Goal: Information Seeking & Learning: Learn about a topic

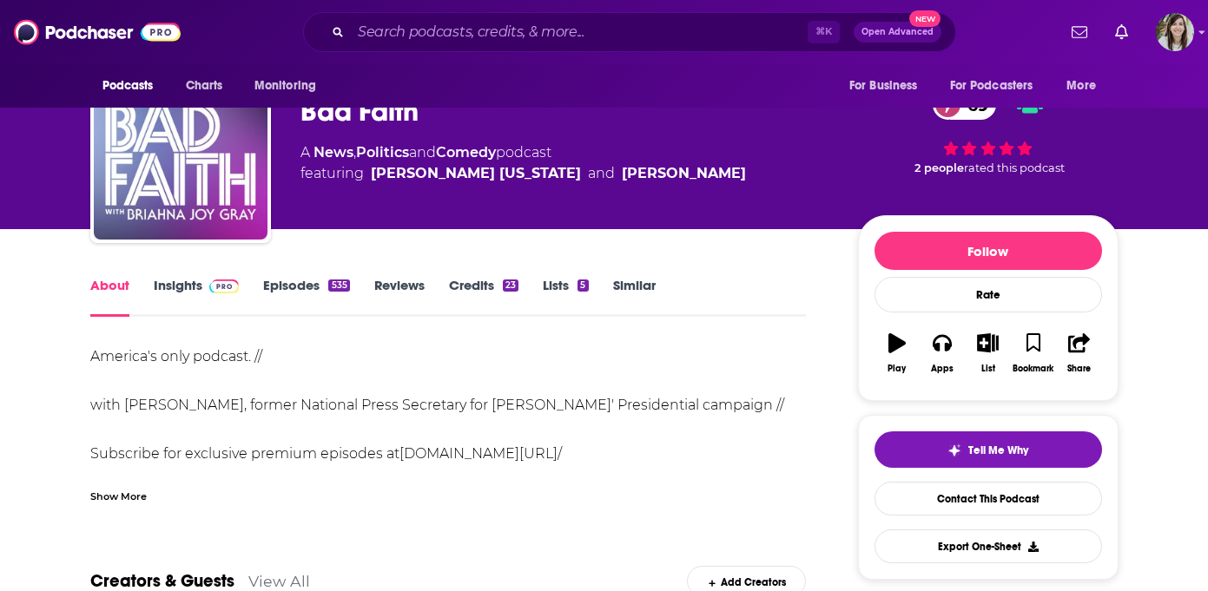
scroll to position [62, 0]
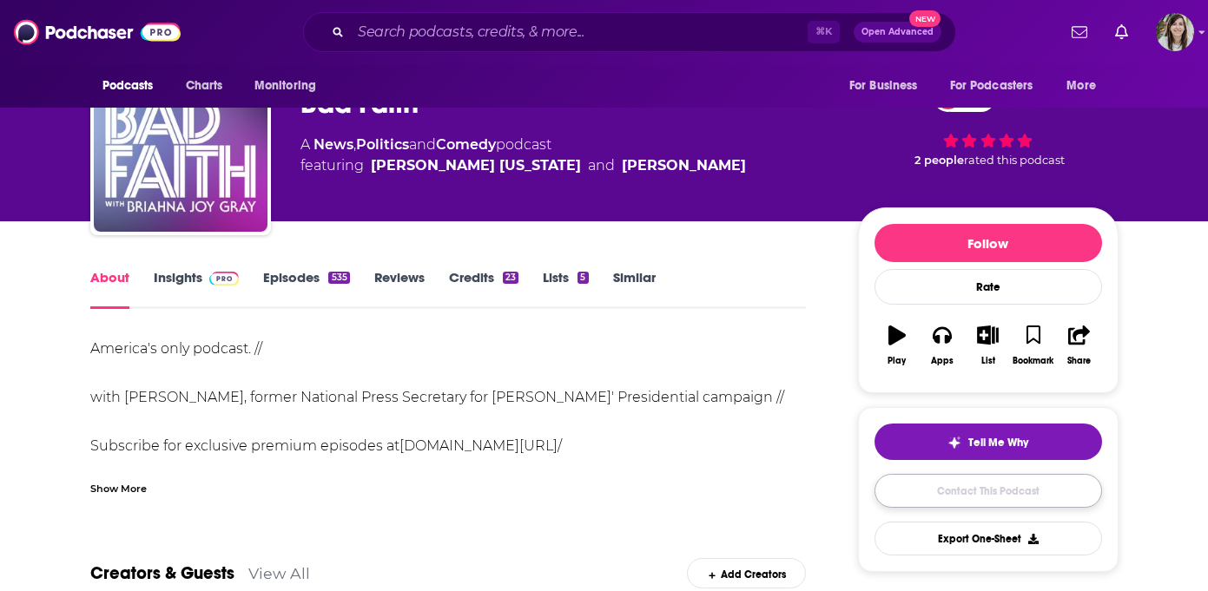
click at [980, 485] on link "Contact This Podcast" at bounding box center [988, 491] width 228 height 34
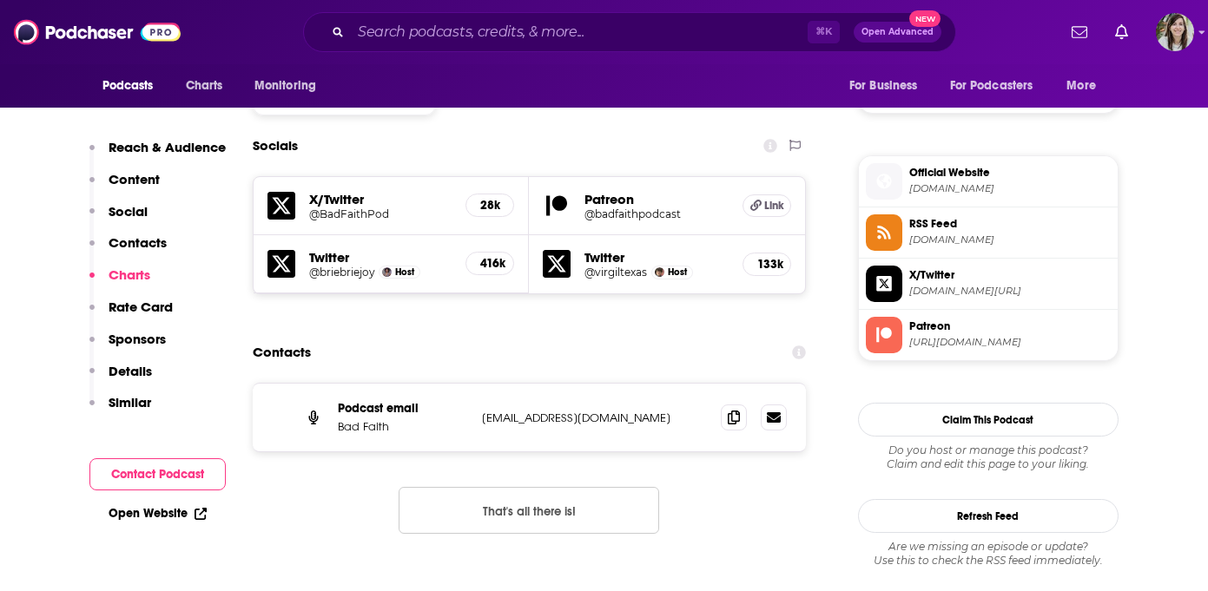
scroll to position [1426, 0]
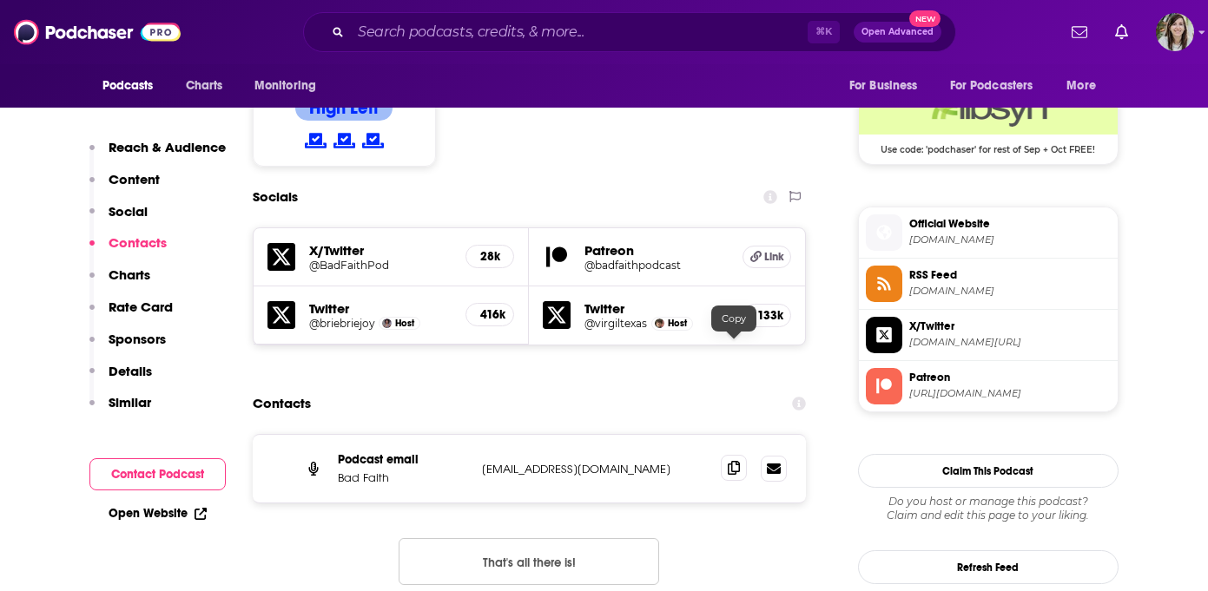
click at [732, 461] on icon at bounding box center [734, 468] width 12 height 14
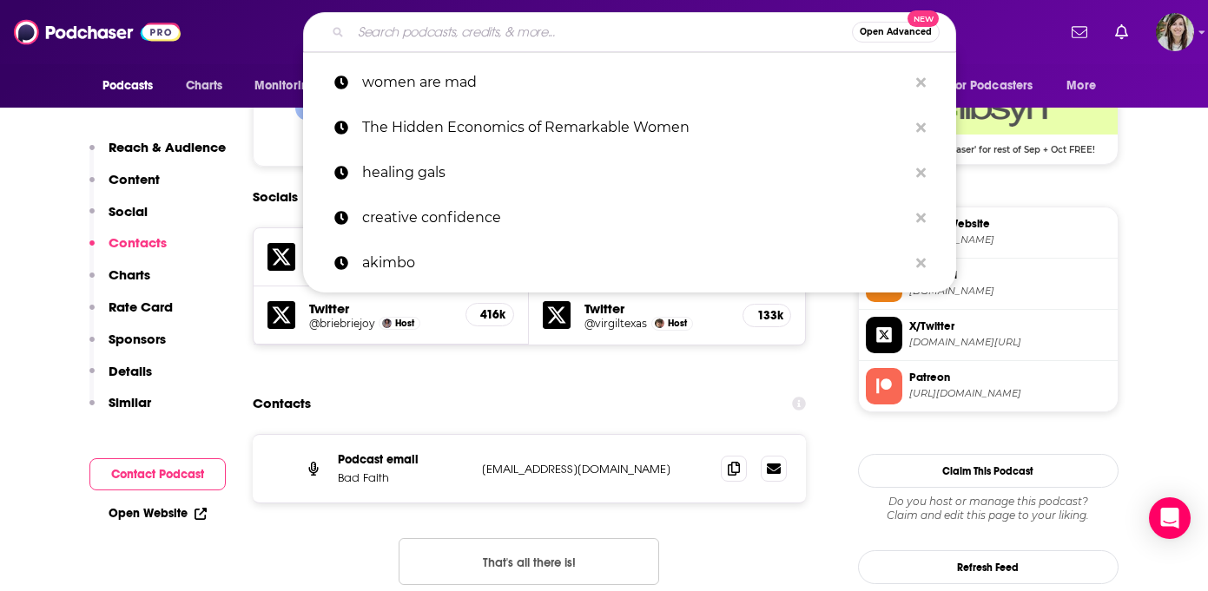
click at [492, 34] on input "Search podcasts, credits, & more..." at bounding box center [601, 32] width 501 height 28
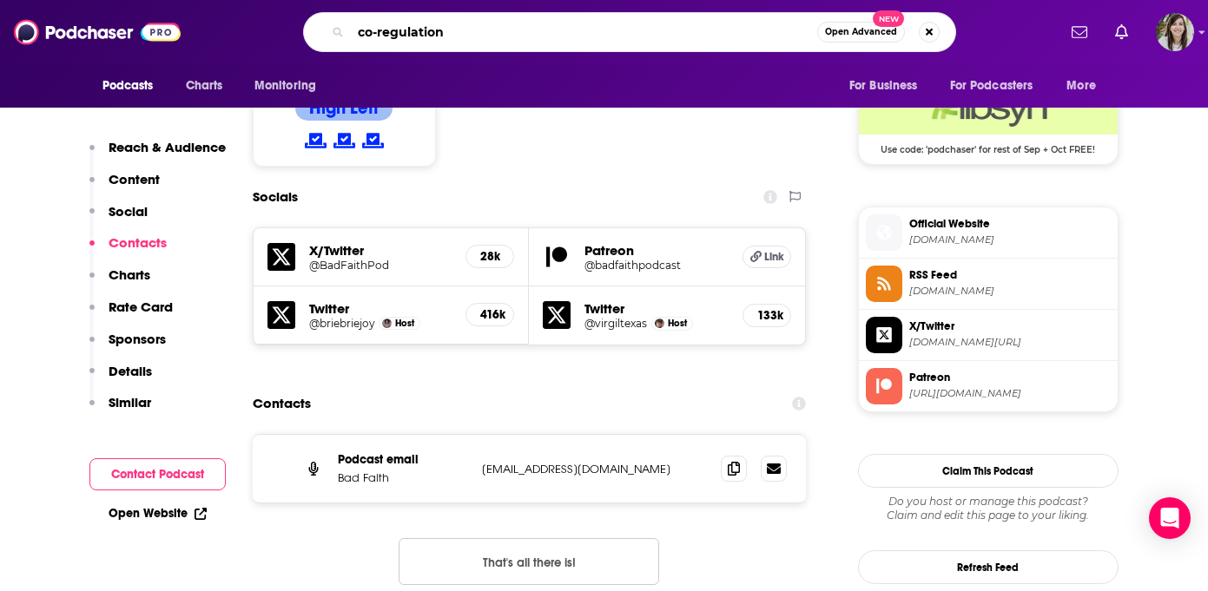
type input "co-regulation"
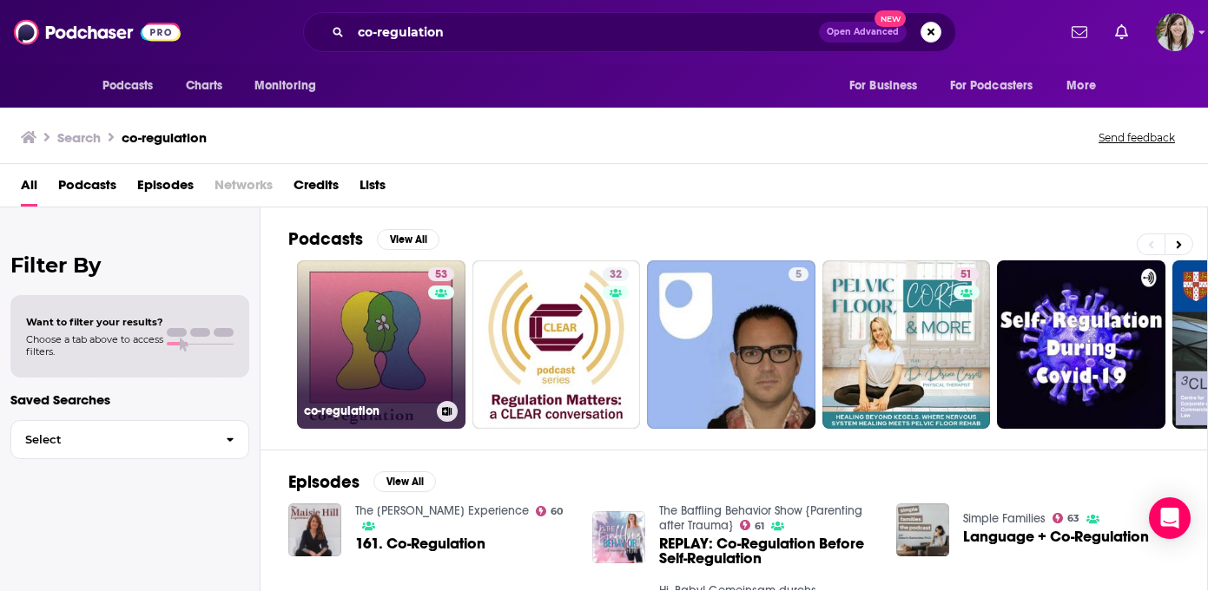
click at [349, 326] on link "53 co-regulation" at bounding box center [381, 345] width 168 height 168
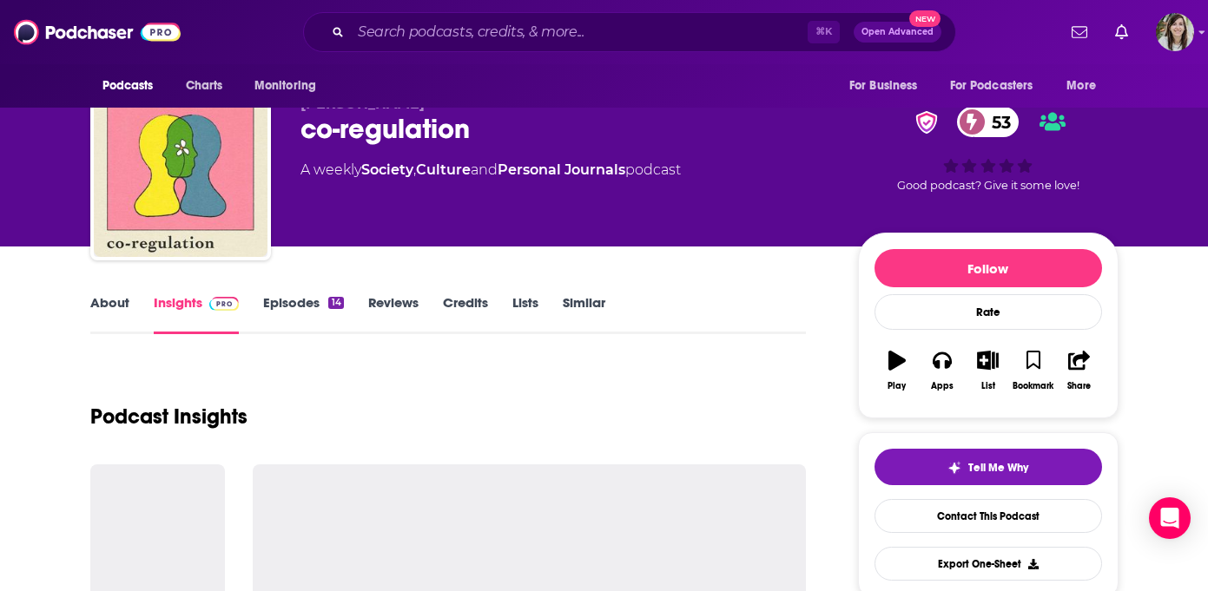
scroll to position [58, 0]
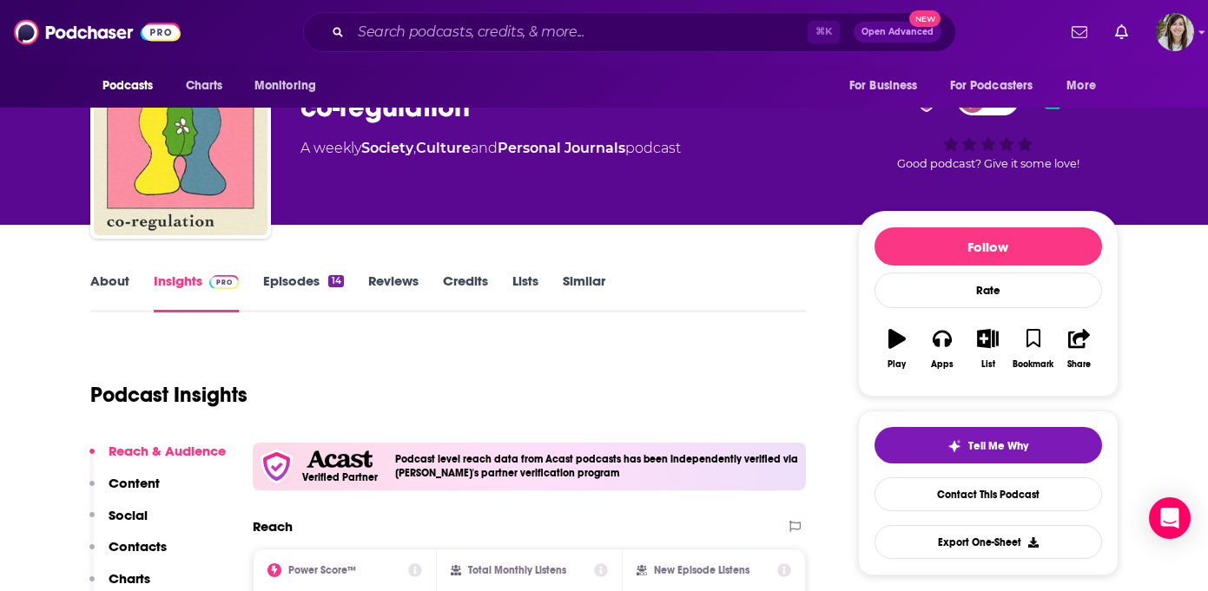
click at [126, 284] on link "About" at bounding box center [109, 293] width 39 height 40
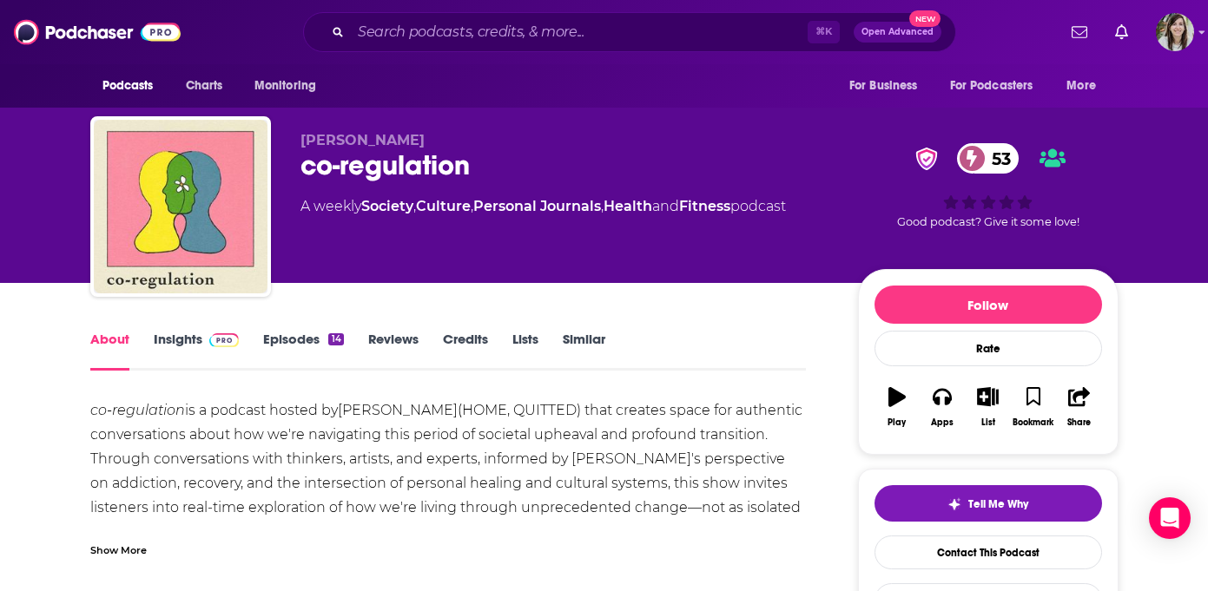
scroll to position [80, 0]
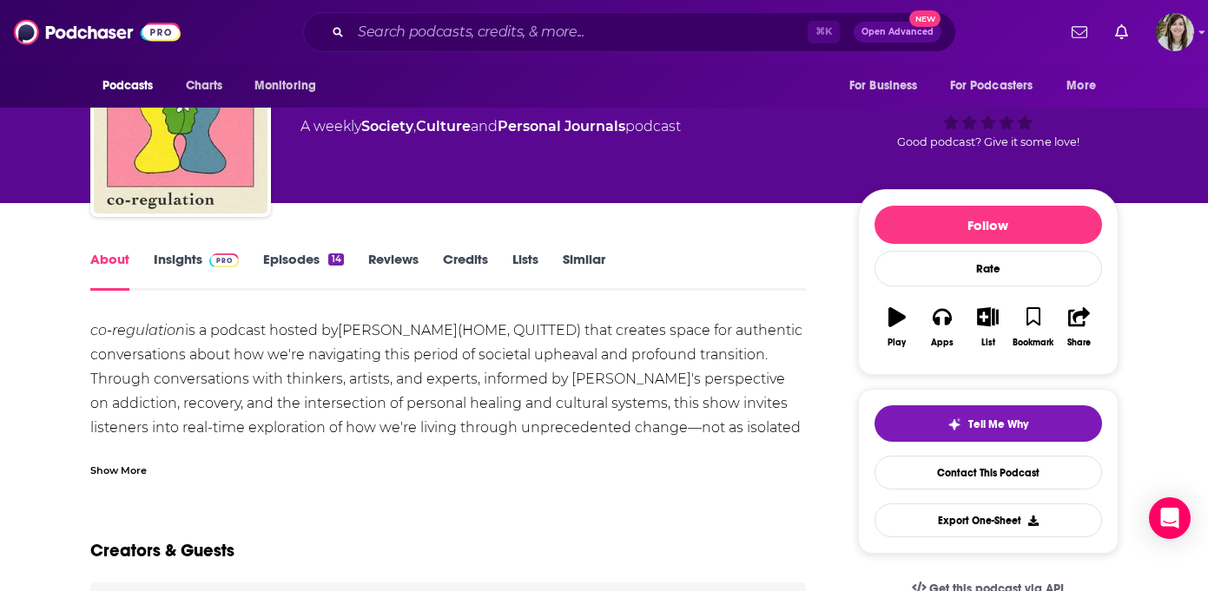
click at [134, 461] on div "Show More" at bounding box center [118, 469] width 56 height 16
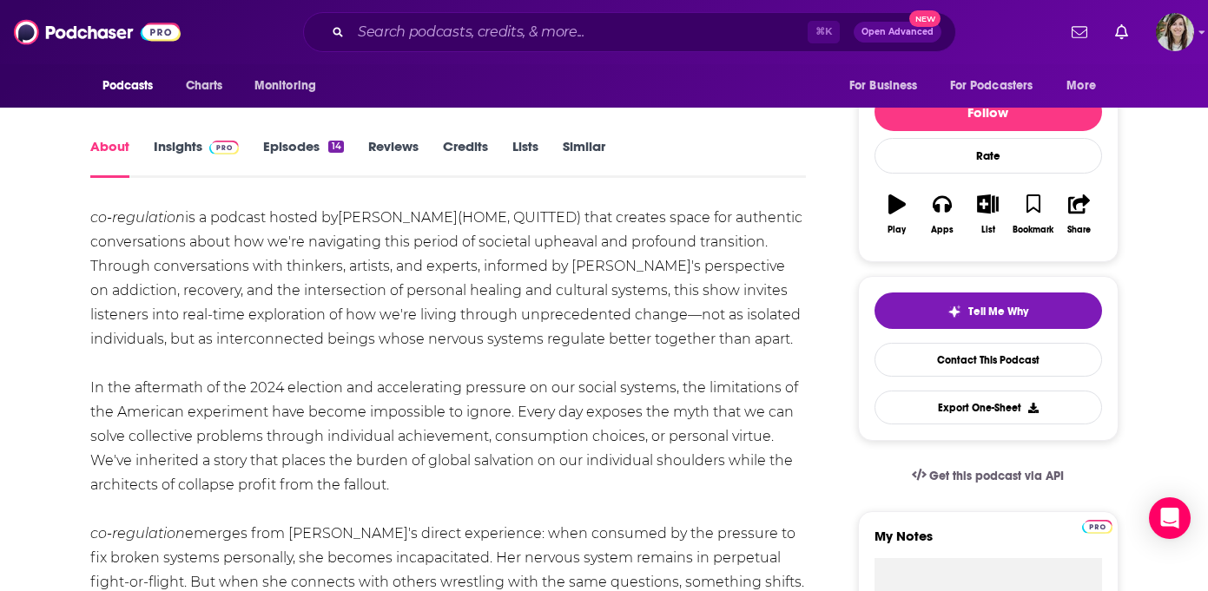
scroll to position [192, 0]
click at [272, 152] on link "Episodes 14" at bounding box center [303, 159] width 80 height 40
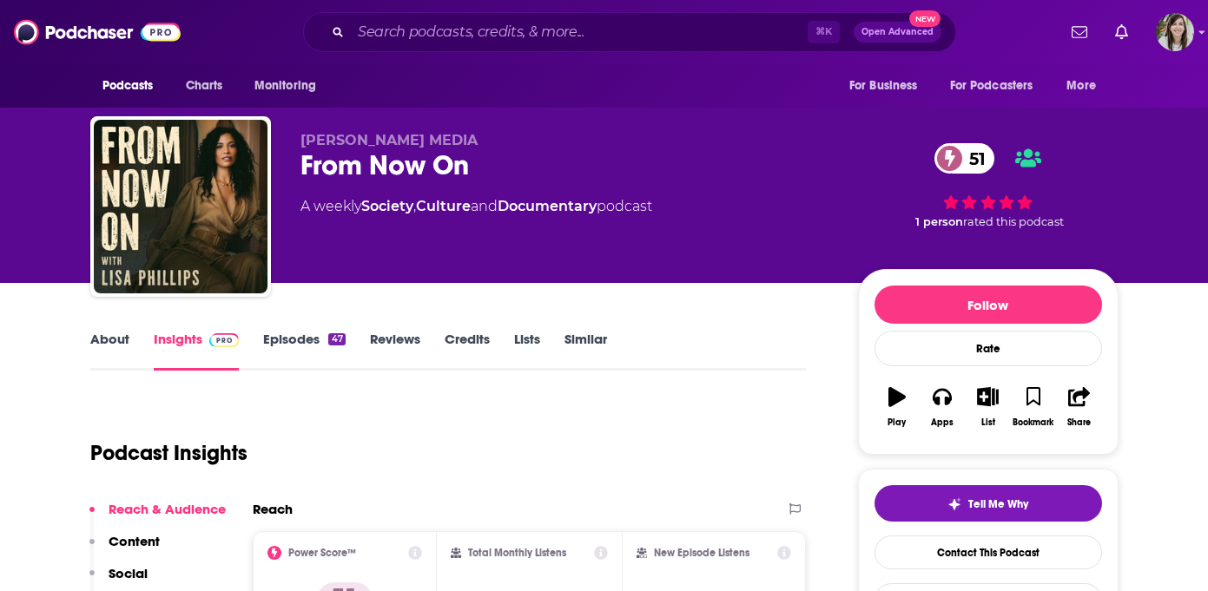
click at [294, 339] on link "Episodes 47" at bounding box center [304, 351] width 82 height 40
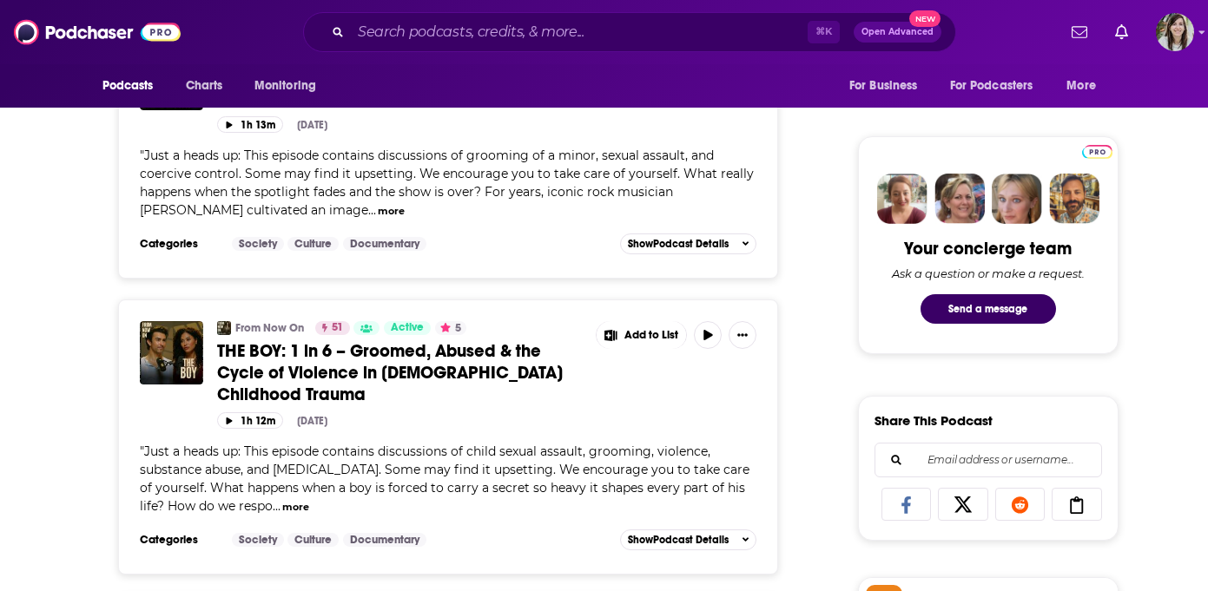
scroll to position [960, 0]
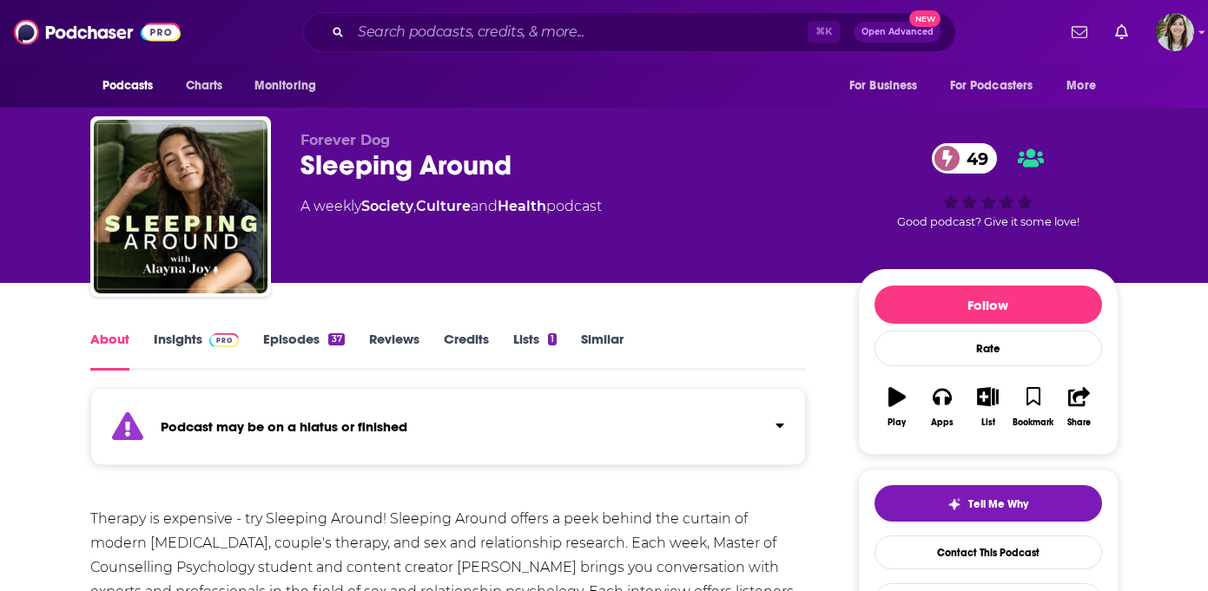
click at [277, 346] on link "Episodes 37" at bounding box center [303, 351] width 81 height 40
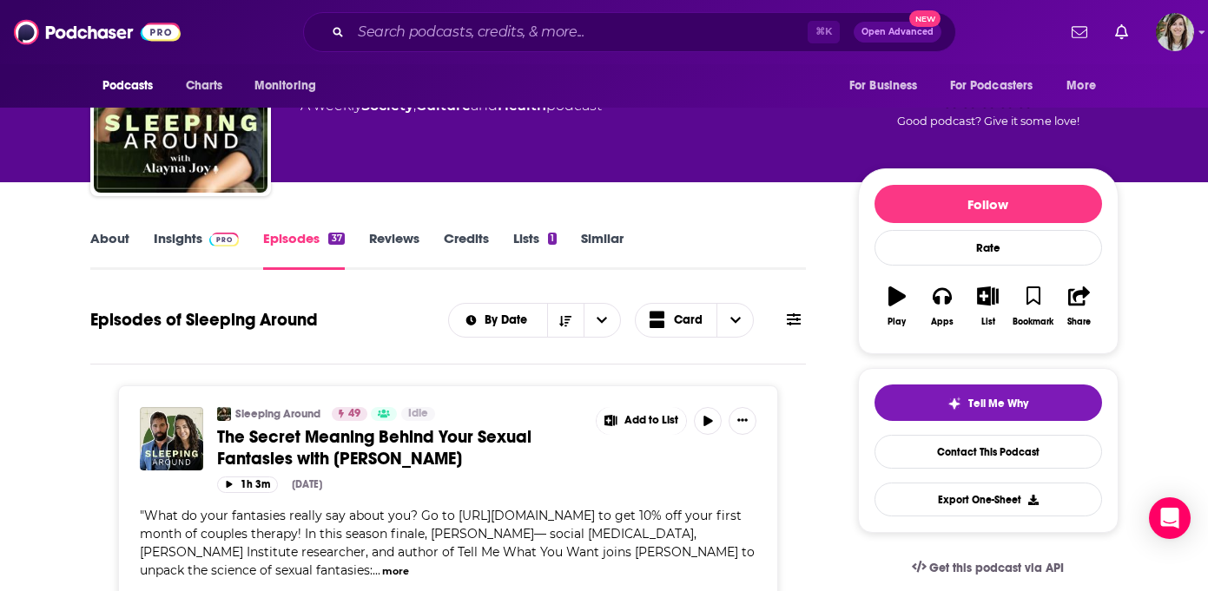
scroll to position [142, 0]
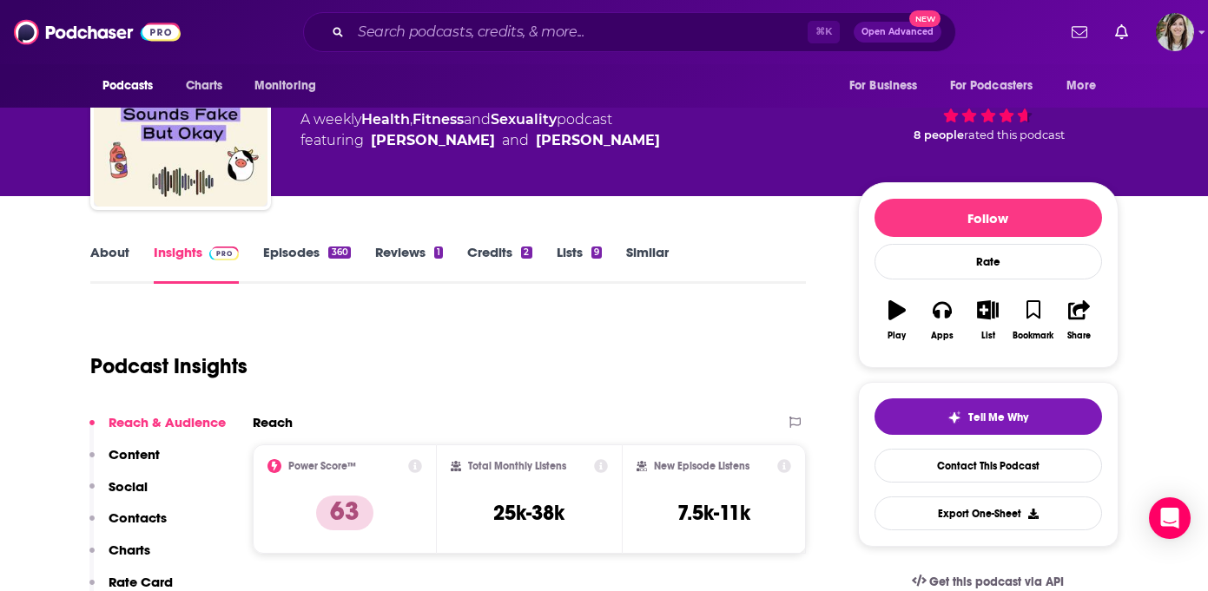
scroll to position [162, 0]
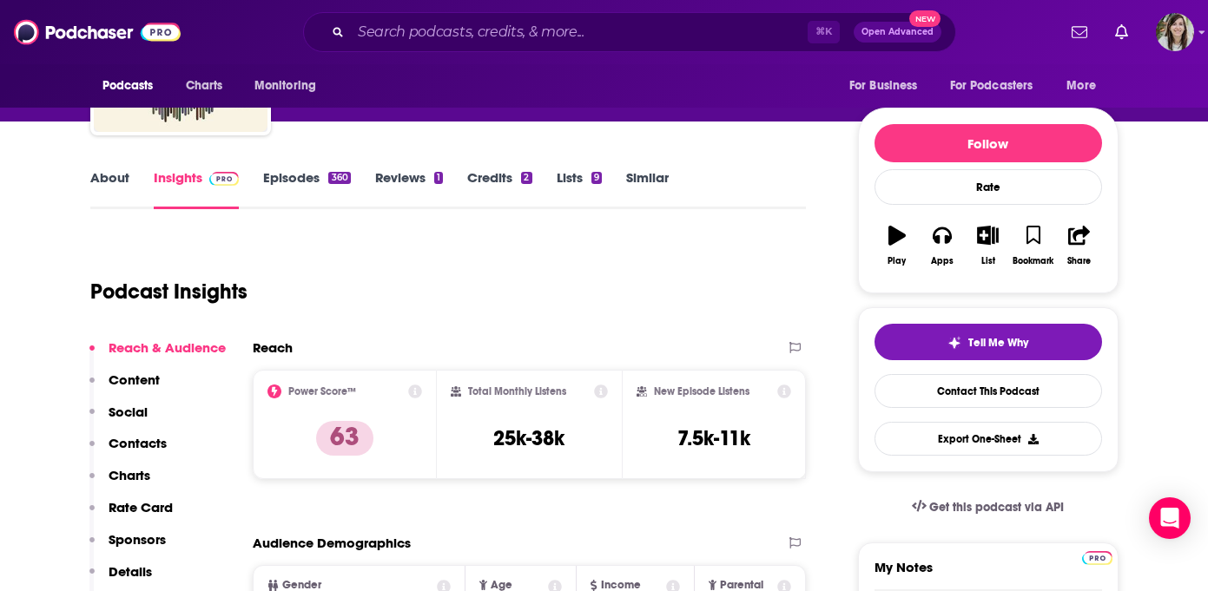
click at [103, 170] on link "About" at bounding box center [109, 189] width 39 height 40
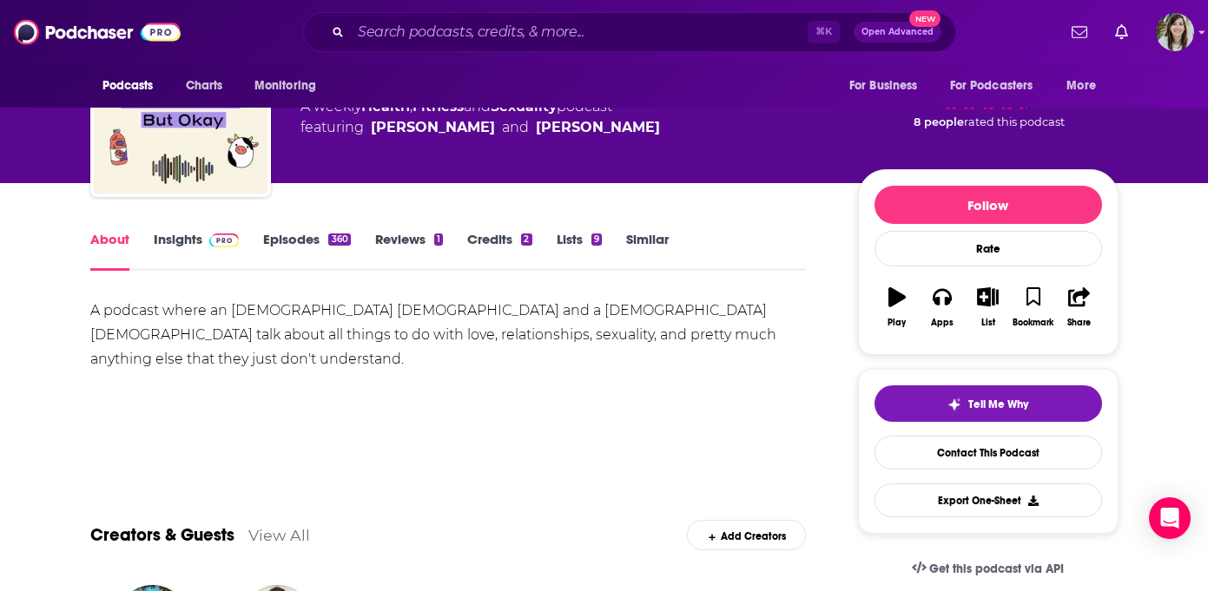
scroll to position [116, 0]
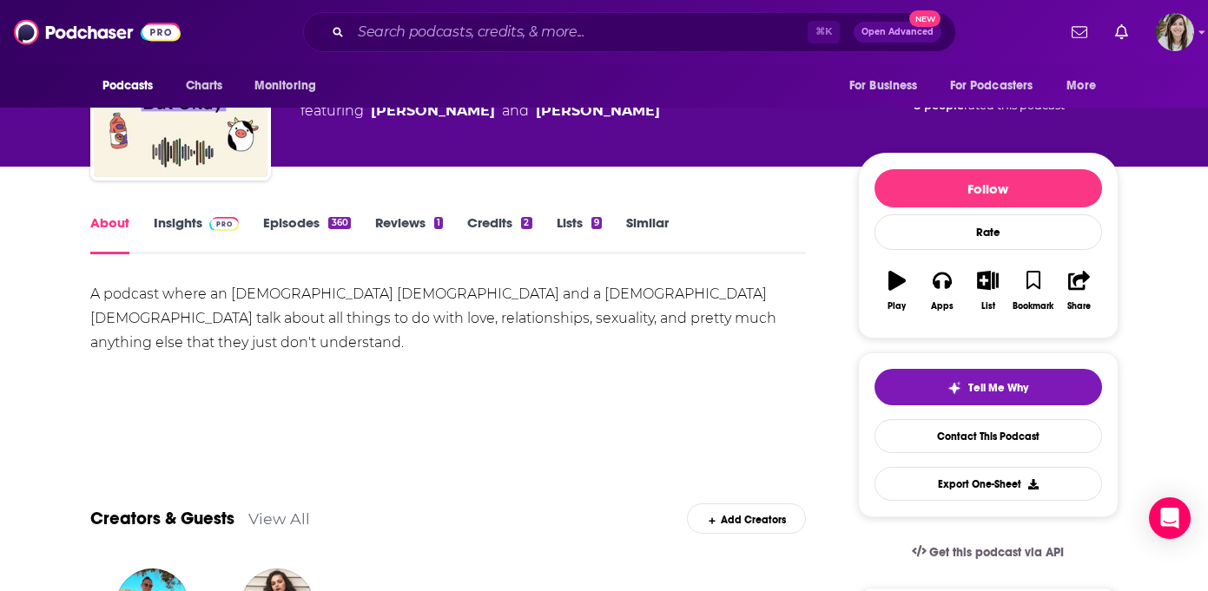
click at [376, 305] on div "A podcast where an aromantic asexual girl and a biromantic demisexual girl talk…" at bounding box center [448, 318] width 716 height 73
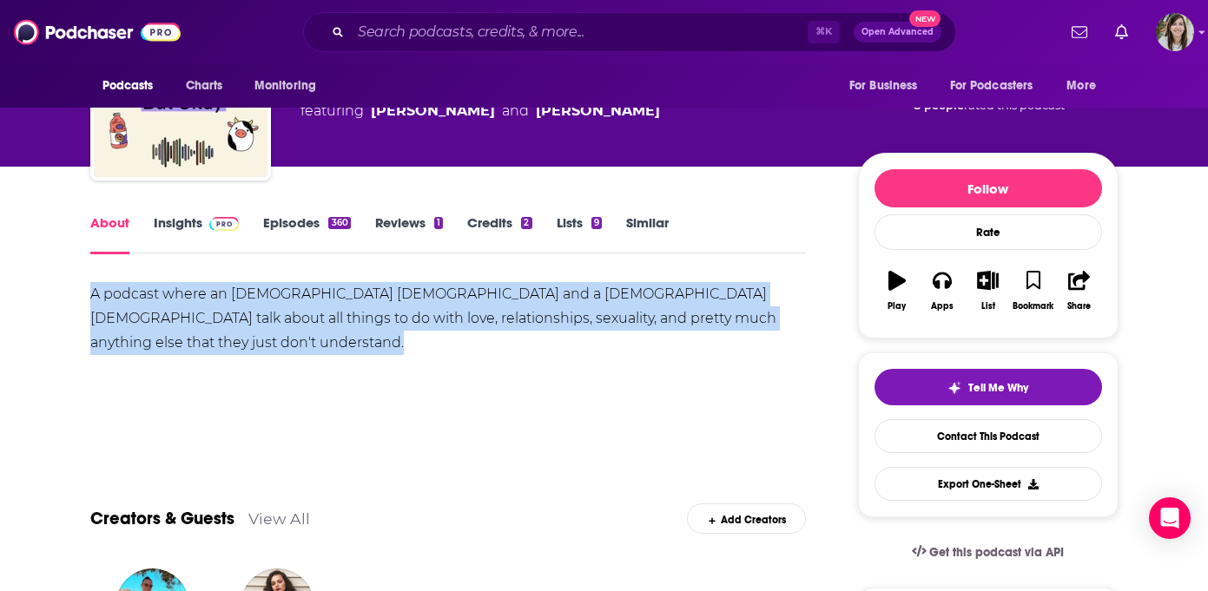
click at [376, 305] on div "A podcast where an aromantic asexual girl and a biromantic demisexual girl talk…" at bounding box center [448, 318] width 716 height 73
copy div "A podcast where an aromantic asexual girl and a biromantic demisexual girl talk…"
click at [285, 228] on link "Episodes 360" at bounding box center [306, 234] width 87 height 40
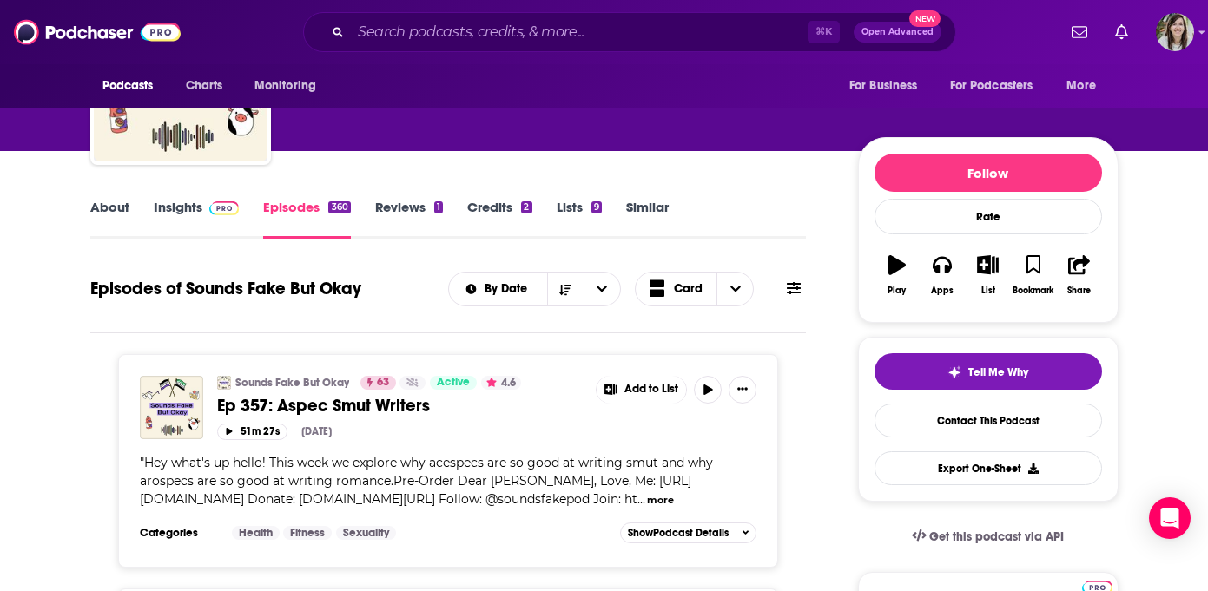
scroll to position [280, 0]
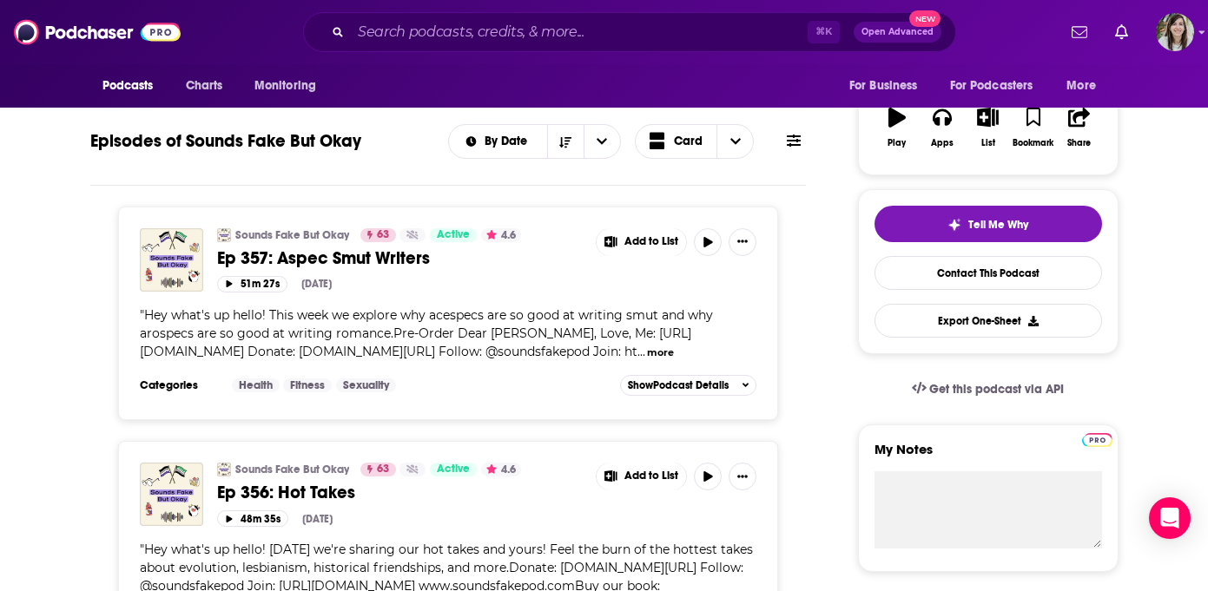
click at [358, 261] on span "Ep 357: Aspec Smut Writers" at bounding box center [323, 258] width 213 height 22
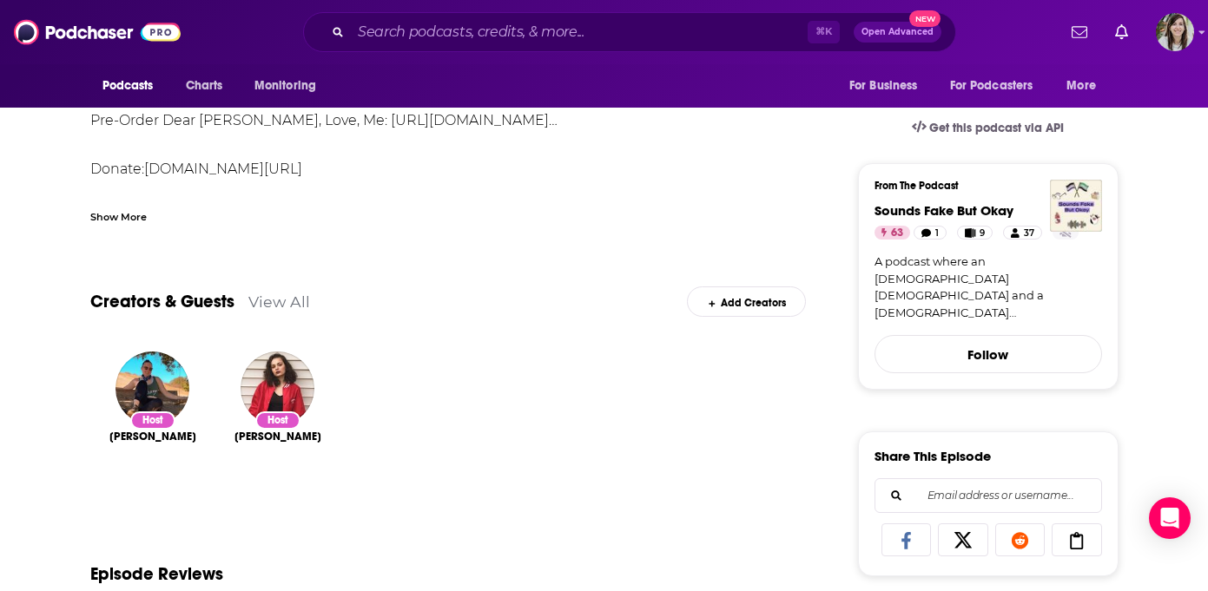
scroll to position [441, 0]
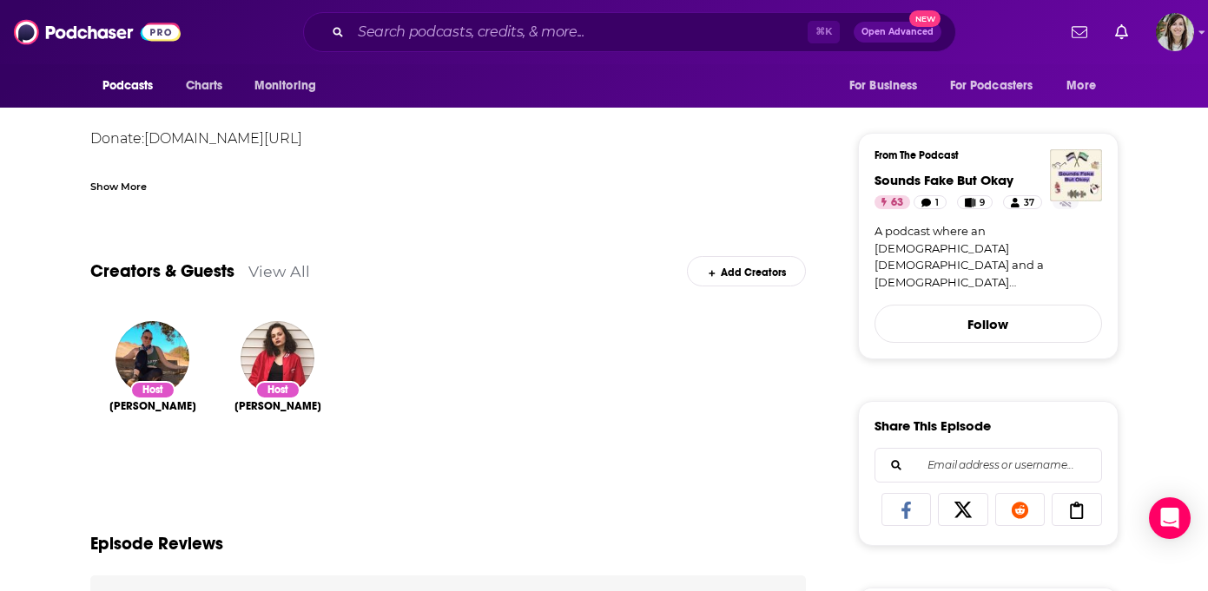
drag, startPoint x: 206, startPoint y: 411, endPoint x: 110, endPoint y: 406, distance: 95.6
click at [110, 410] on div "Host Sarah Costello" at bounding box center [152, 399] width 125 height 184
copy span "Sarah Costello"
drag, startPoint x: 324, startPoint y: 411, endPoint x: 221, endPoint y: 411, distance: 102.5
click at [221, 411] on div "Host Kayla Kaszyca" at bounding box center [277, 399] width 125 height 184
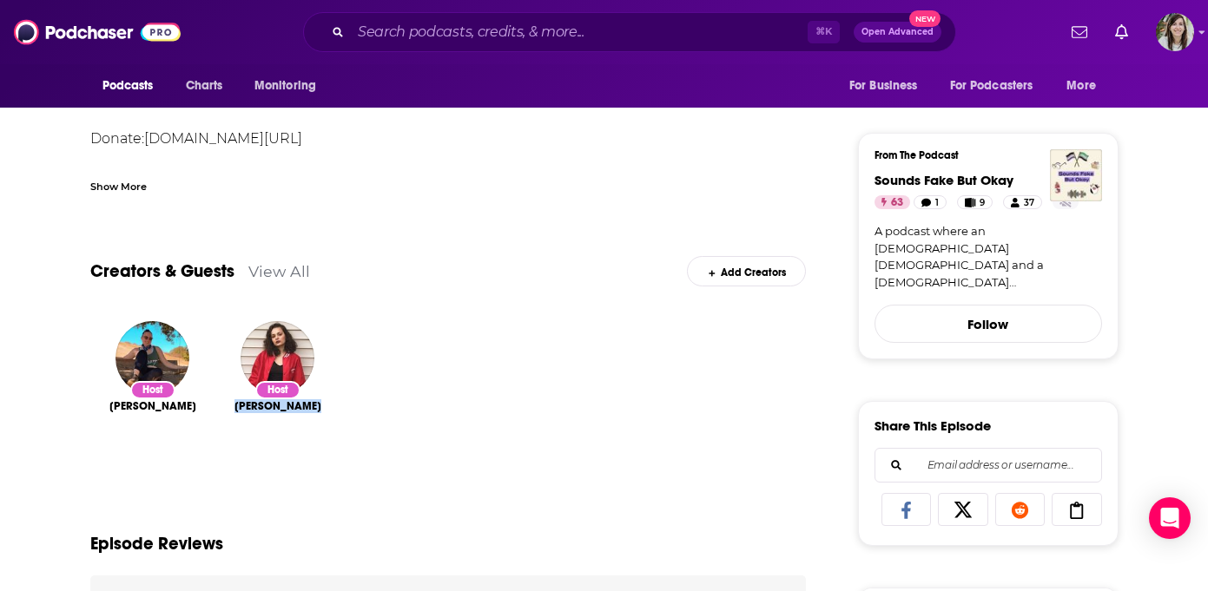
copy span "Kayla Kaszyca"
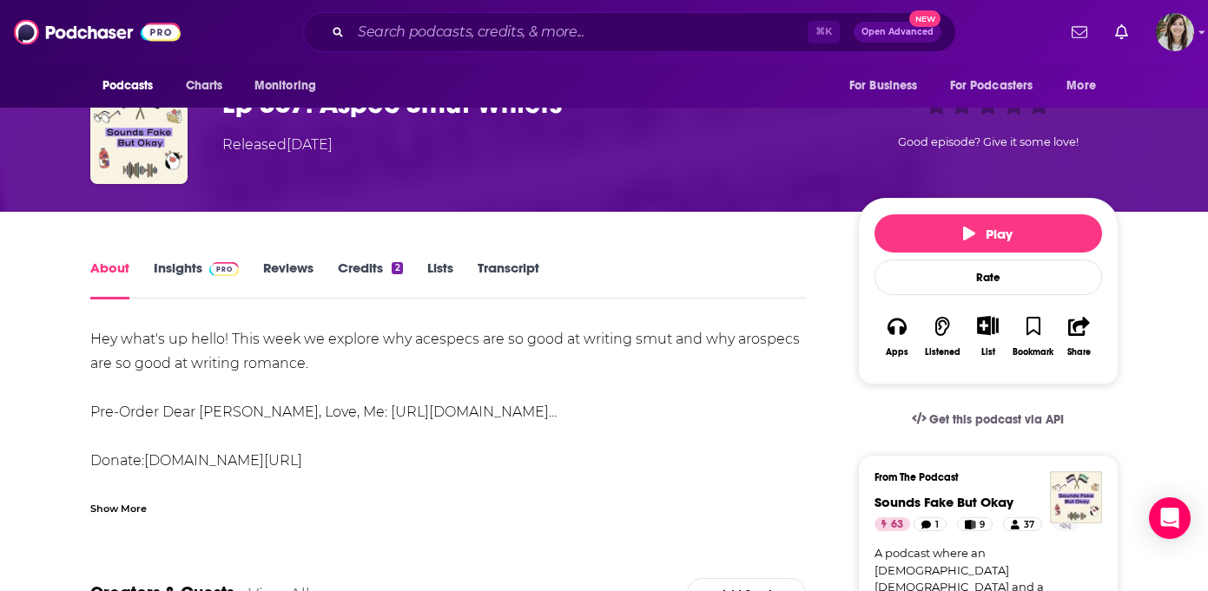
scroll to position [0, 0]
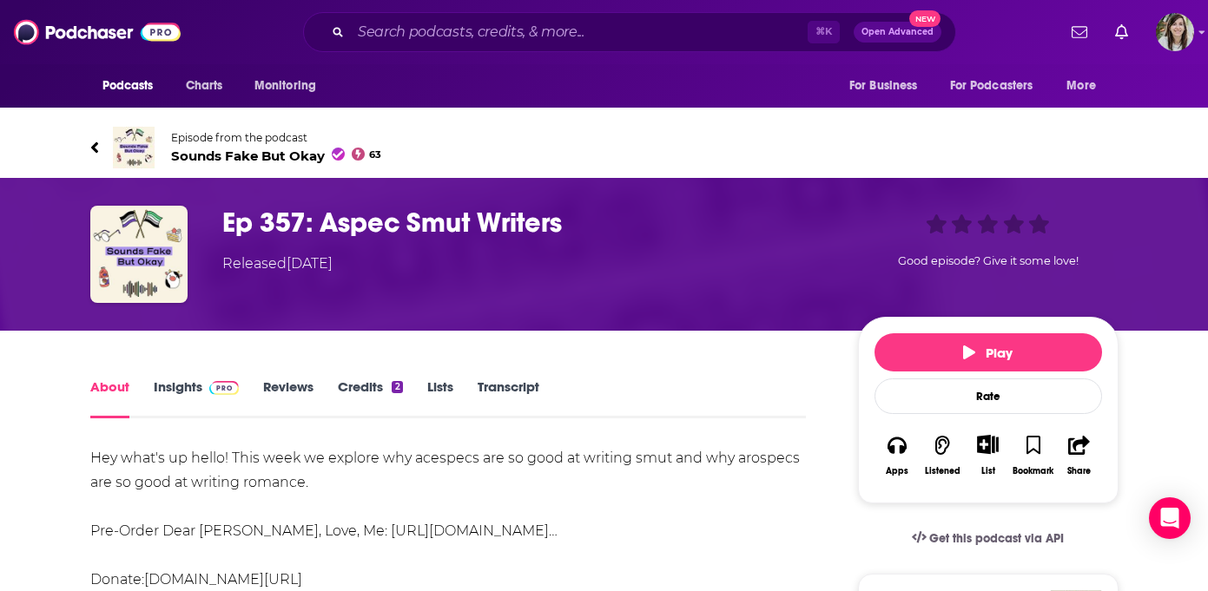
click at [191, 391] on link "Insights" at bounding box center [197, 399] width 86 height 40
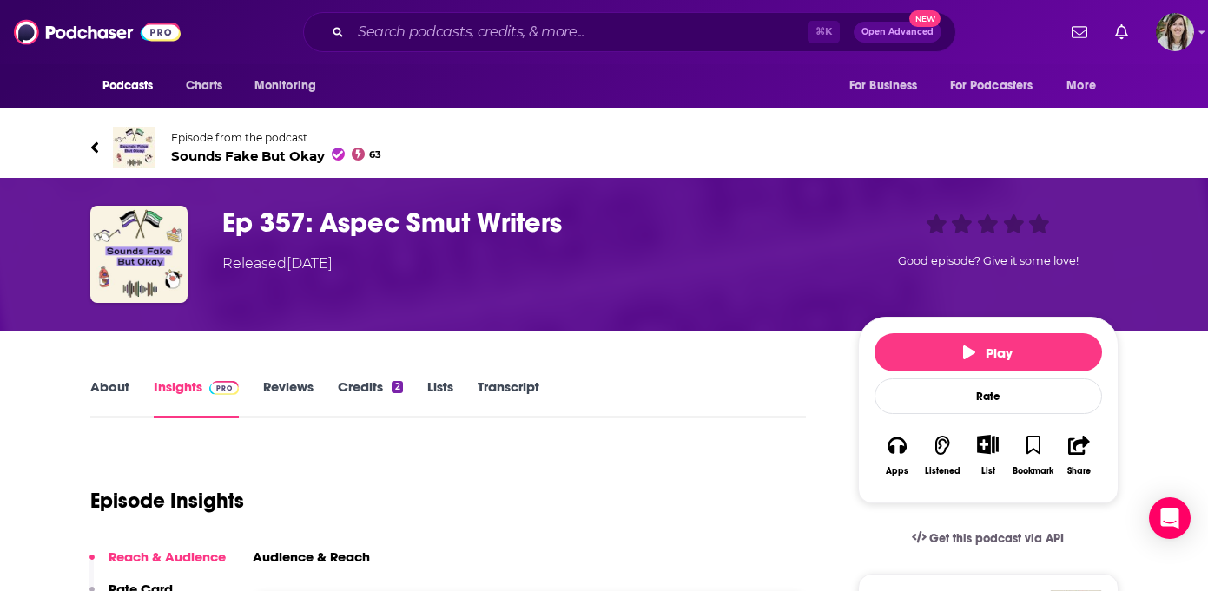
click at [216, 153] on span "Sounds Fake But Okay 63" at bounding box center [276, 156] width 211 height 16
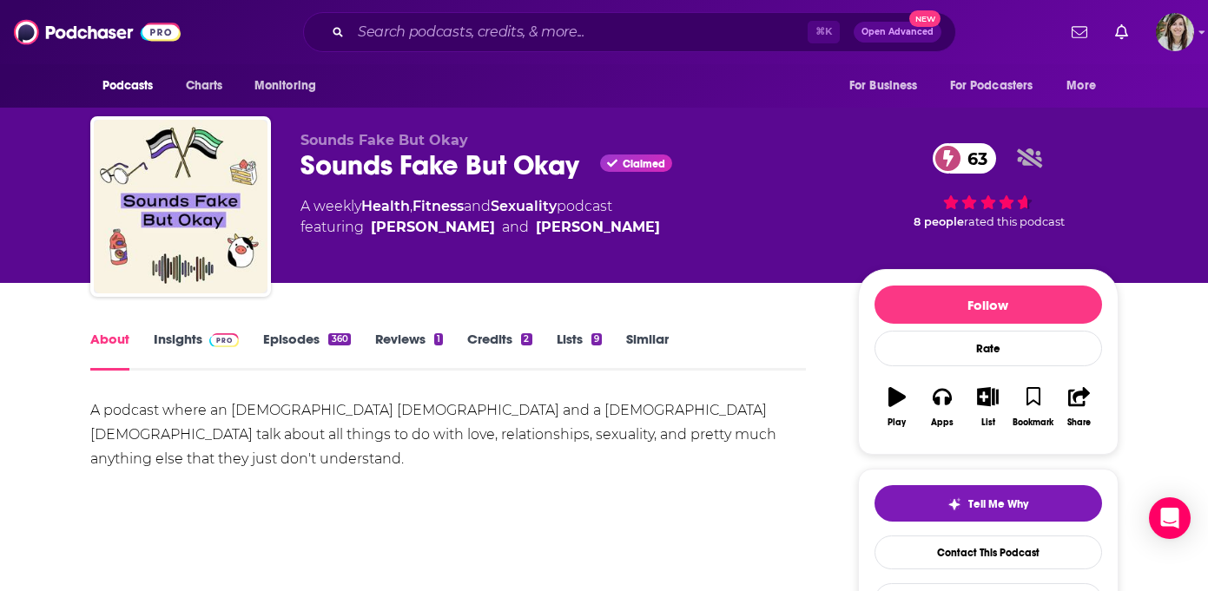
click at [180, 363] on link "Insights" at bounding box center [197, 351] width 86 height 40
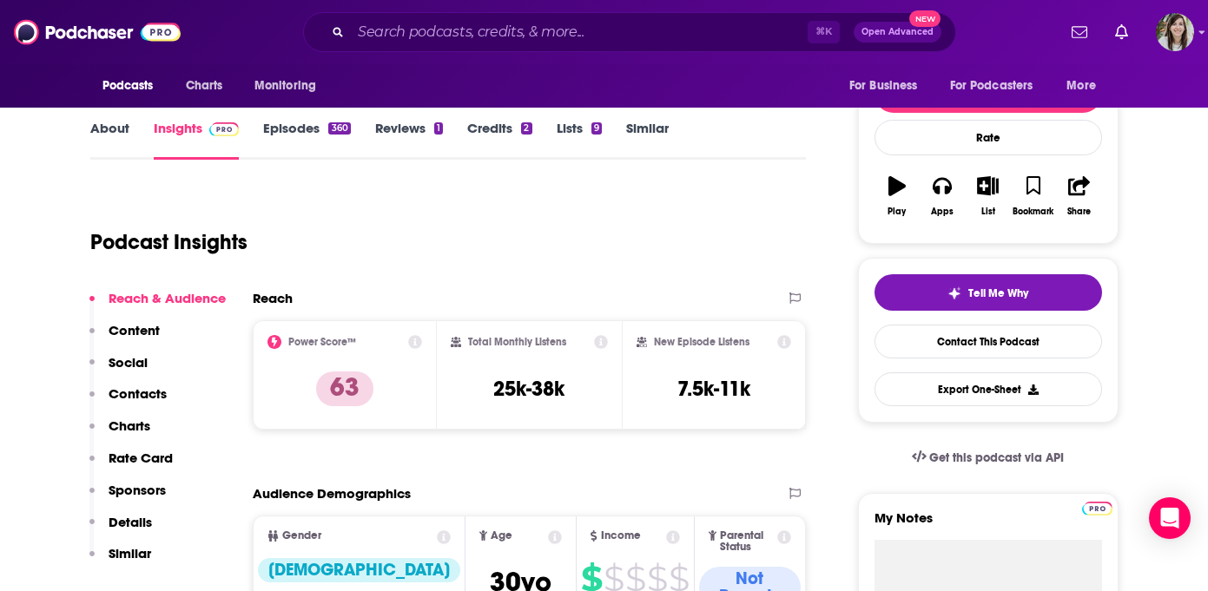
scroll to position [89, 0]
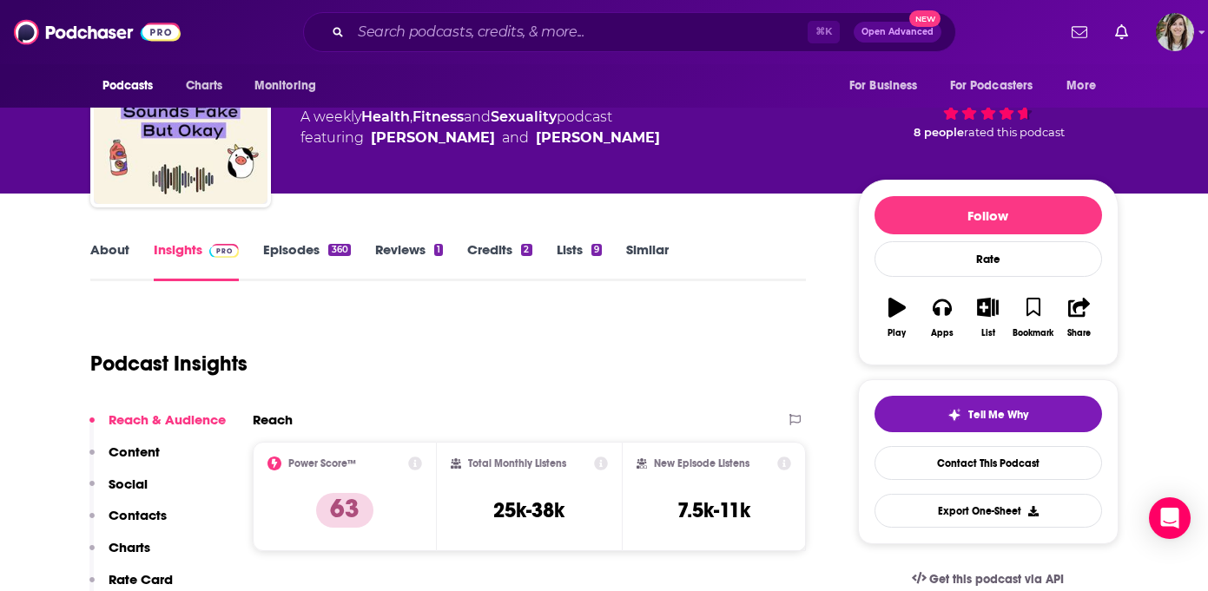
click at [301, 254] on link "Episodes 360" at bounding box center [306, 261] width 87 height 40
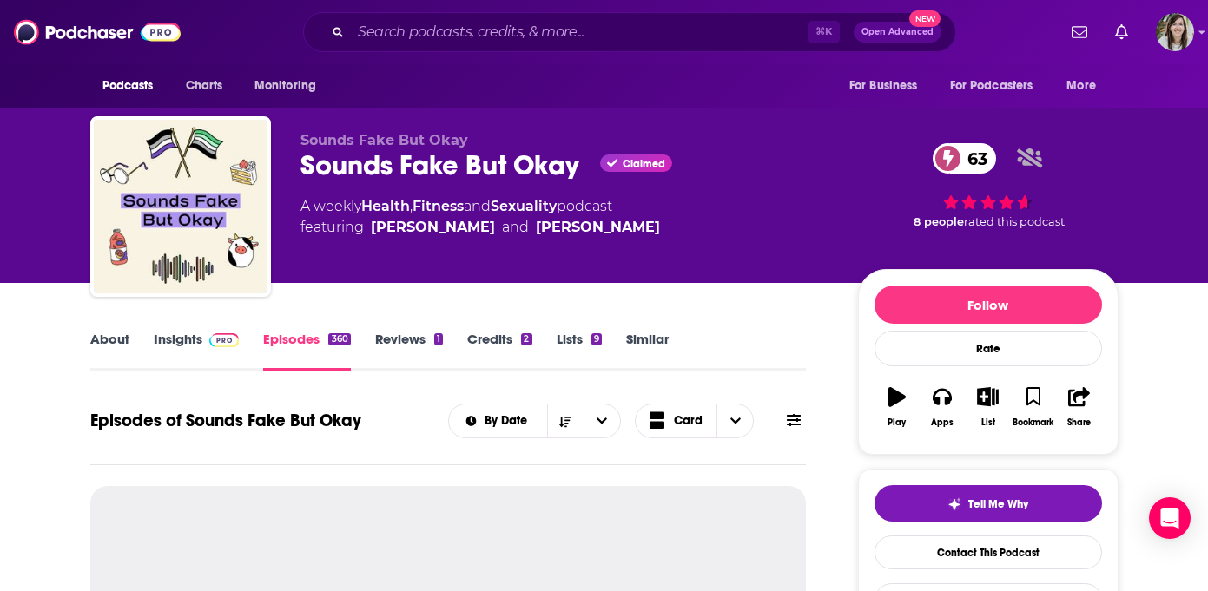
scroll to position [175, 0]
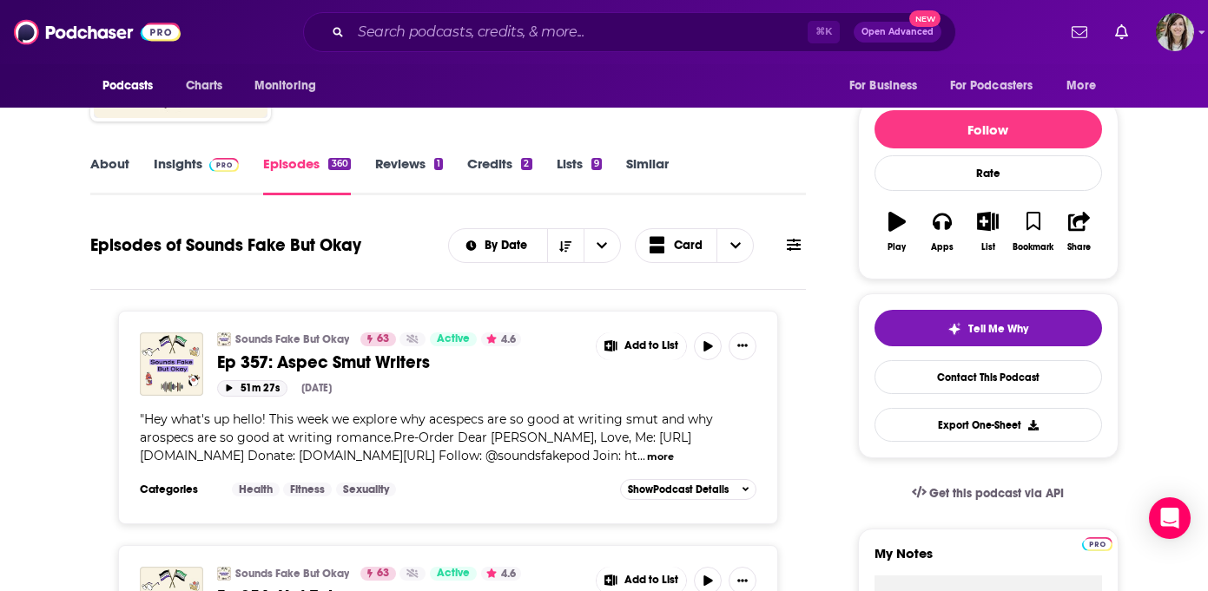
click at [252, 386] on button "51m 27s" at bounding box center [252, 388] width 70 height 16
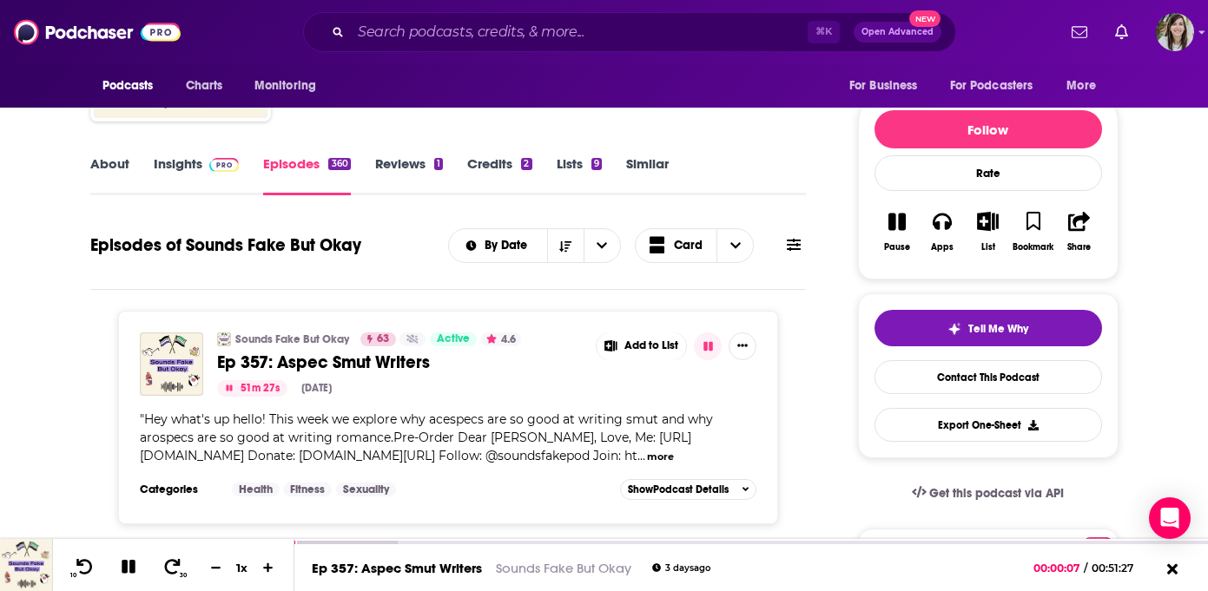
click at [188, 166] on link "Insights" at bounding box center [197, 175] width 86 height 40
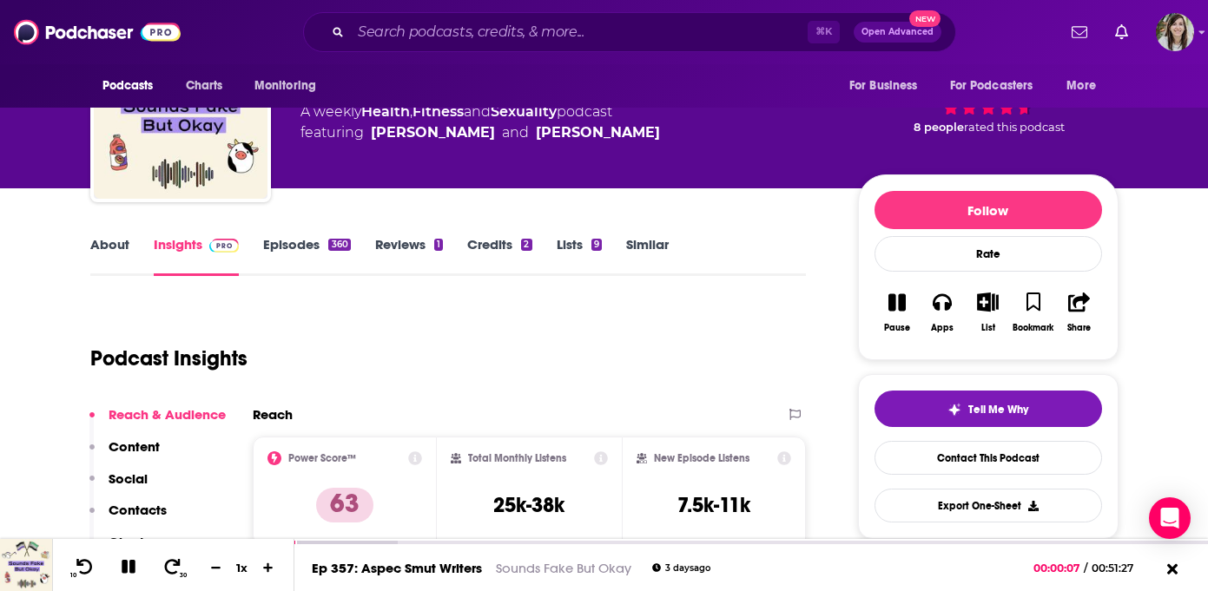
scroll to position [177, 0]
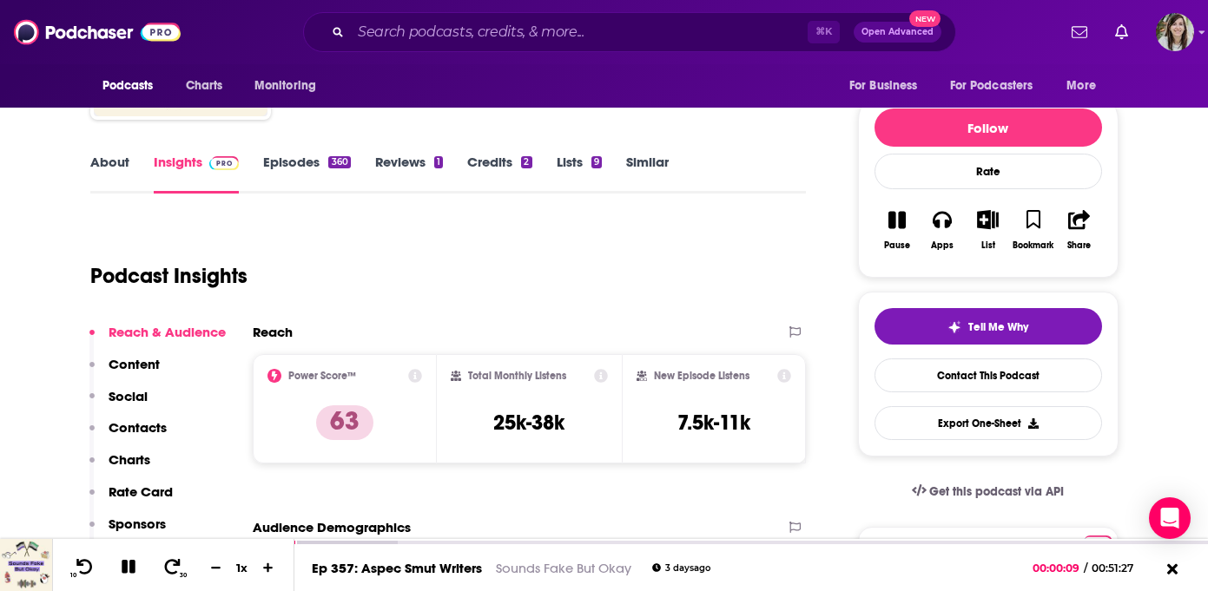
click at [122, 173] on link "About" at bounding box center [109, 174] width 39 height 40
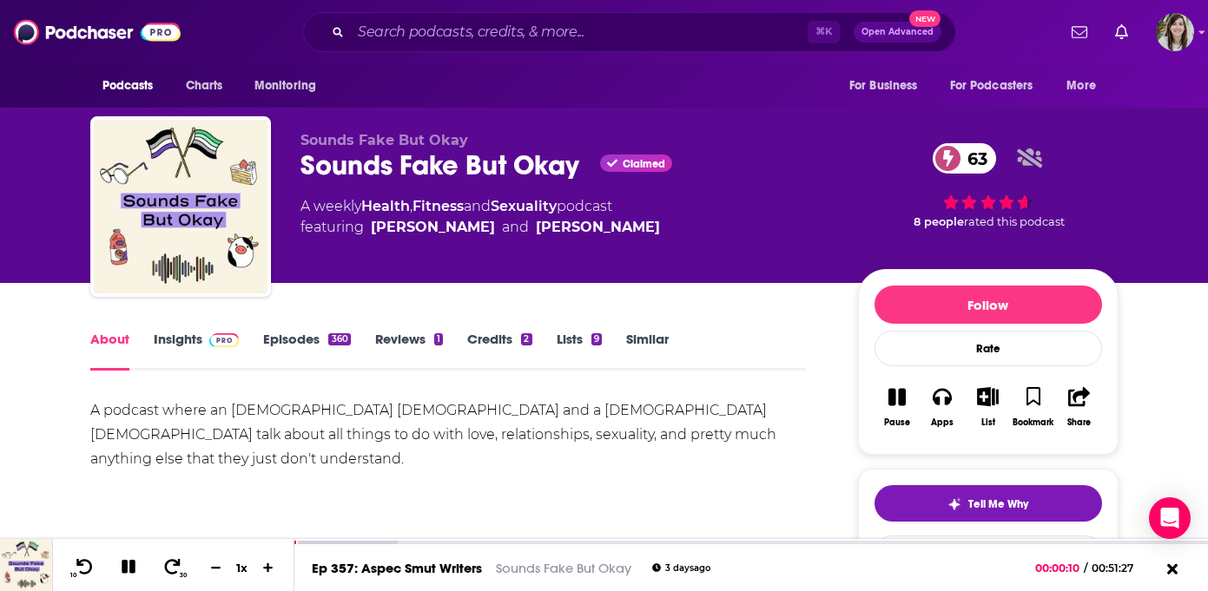
click at [292, 335] on link "Episodes 360" at bounding box center [306, 351] width 87 height 40
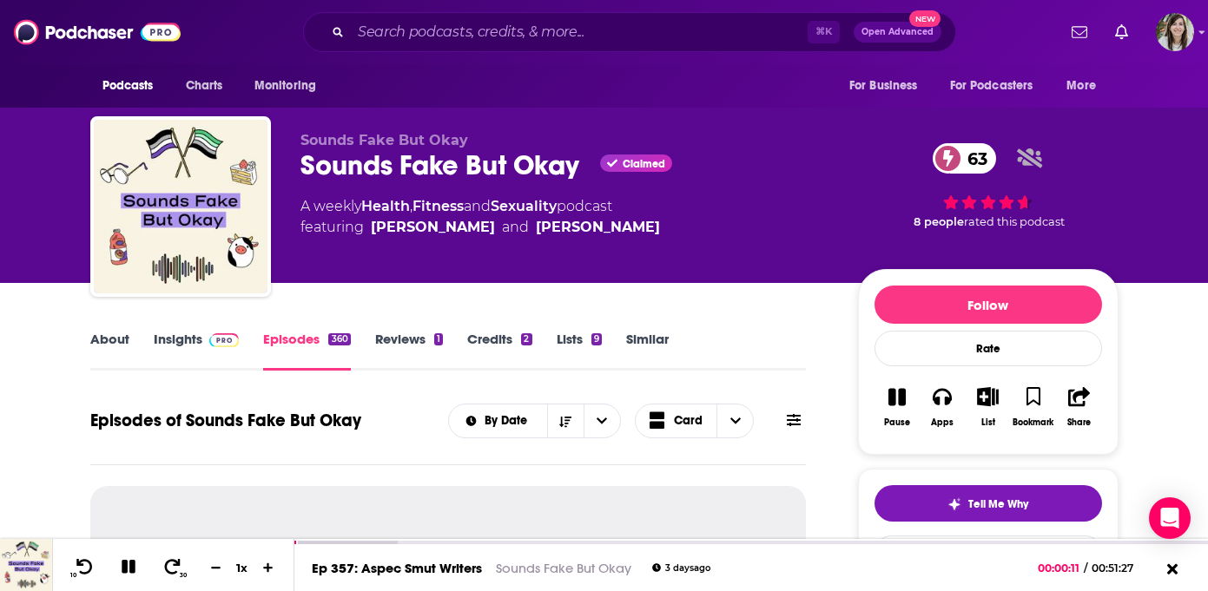
scroll to position [290, 0]
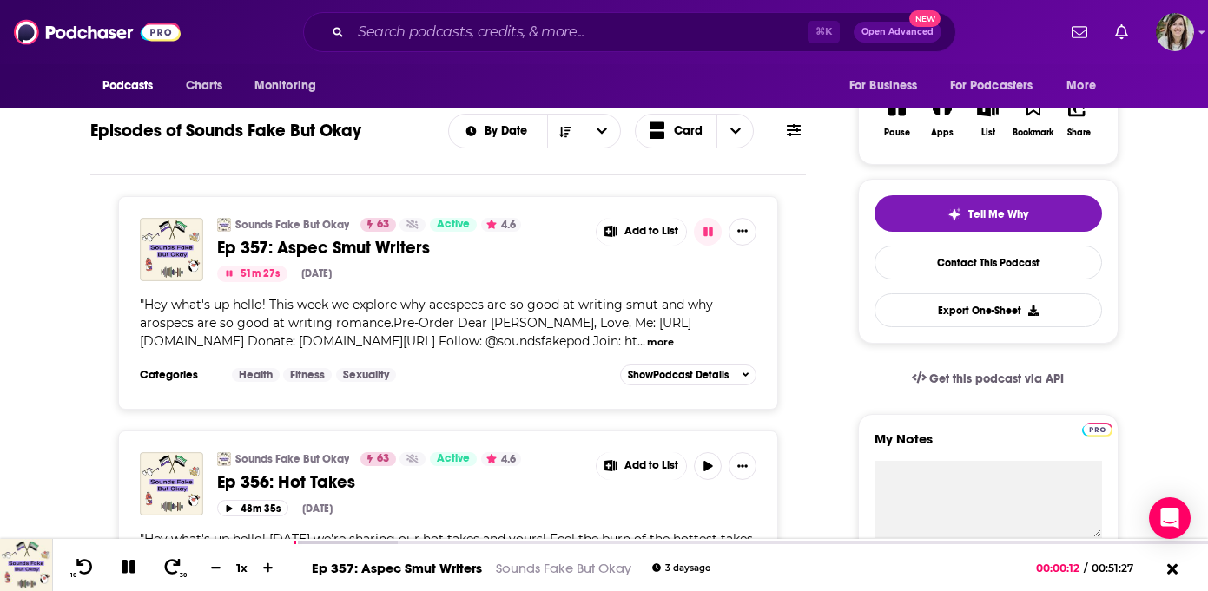
click at [325, 241] on span "Ep 357: Aspec Smut Writers" at bounding box center [323, 248] width 213 height 22
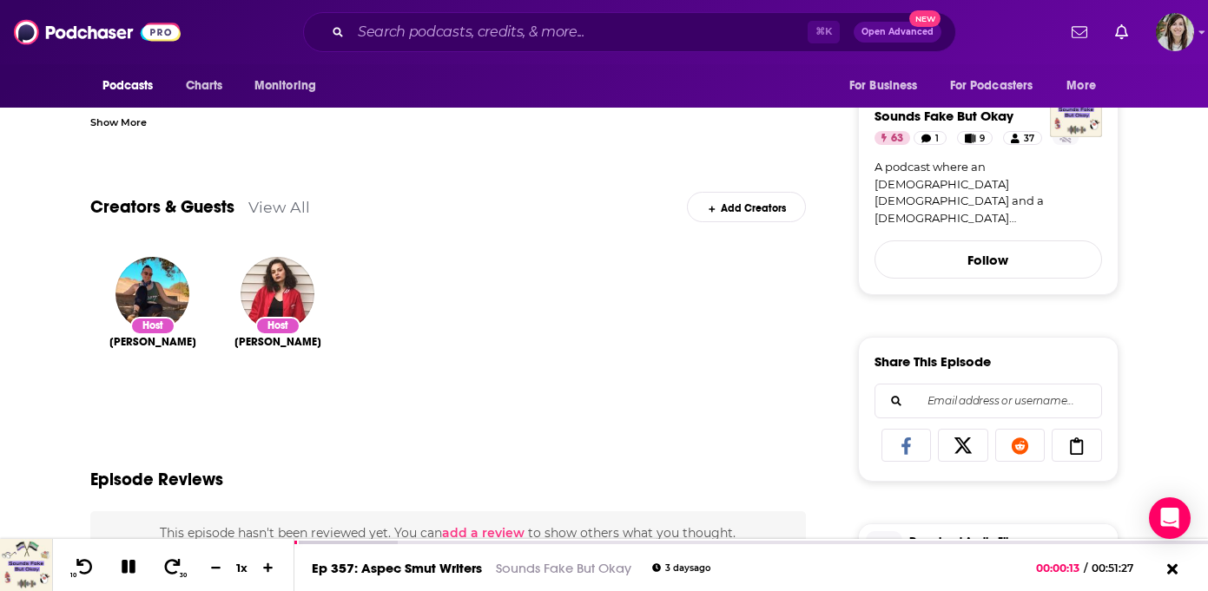
scroll to position [518, 0]
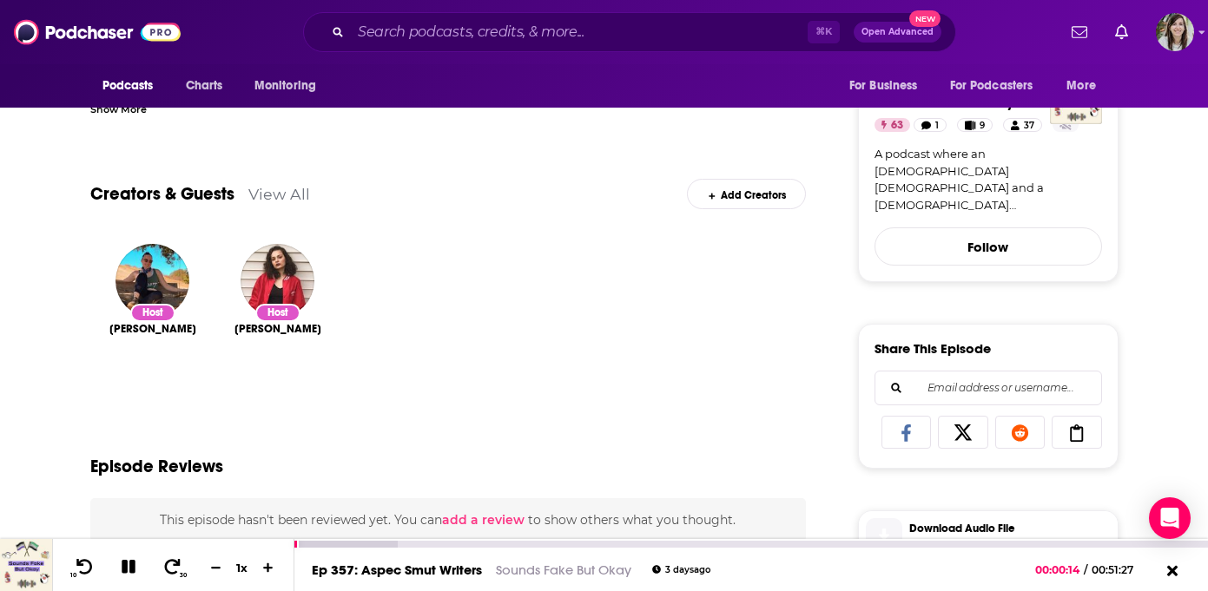
click at [131, 571] on icon at bounding box center [129, 567] width 14 height 14
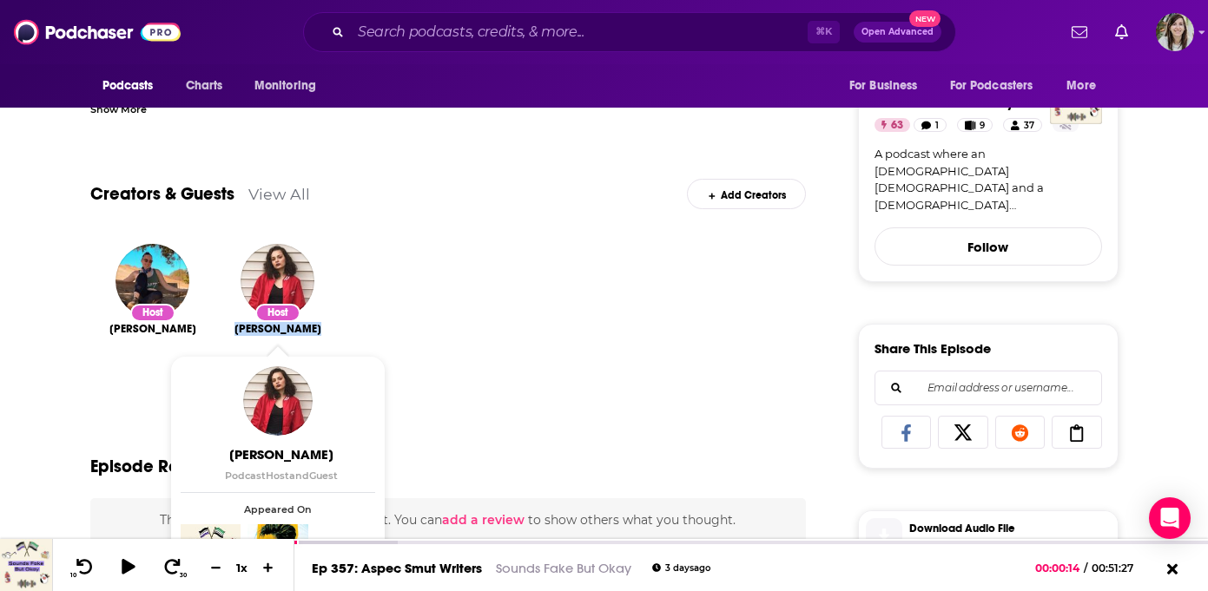
drag, startPoint x: 334, startPoint y: 332, endPoint x: 241, endPoint y: 330, distance: 92.9
click at [241, 333] on div "Host Kayla Kaszyca" at bounding box center [277, 322] width 125 height 184
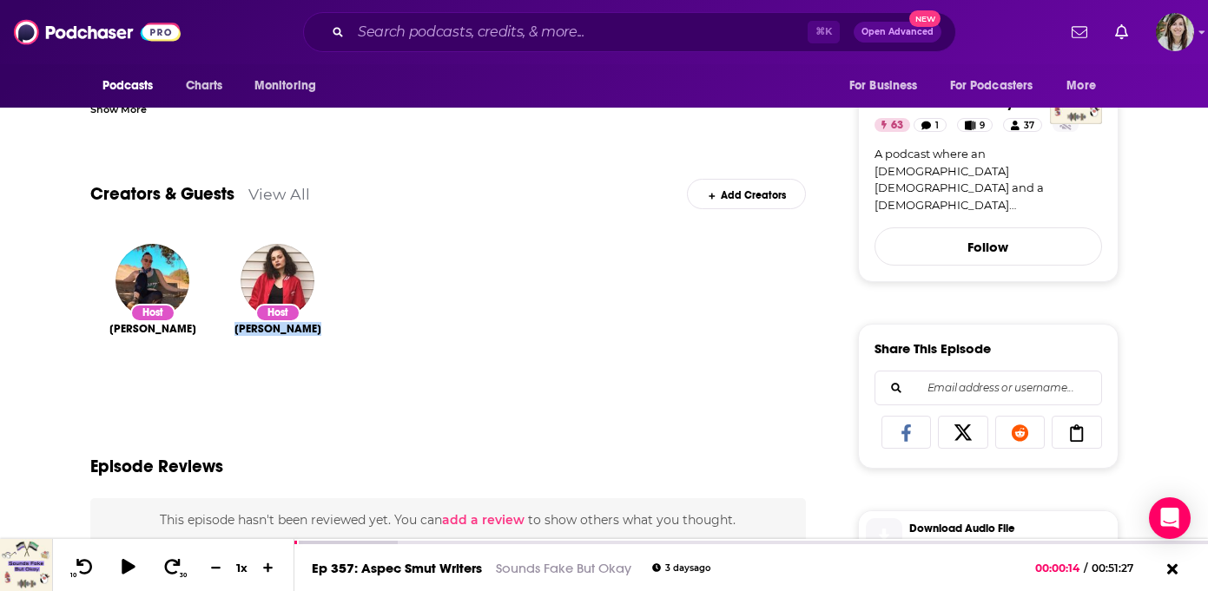
copy span "Kayla Kaszyca"
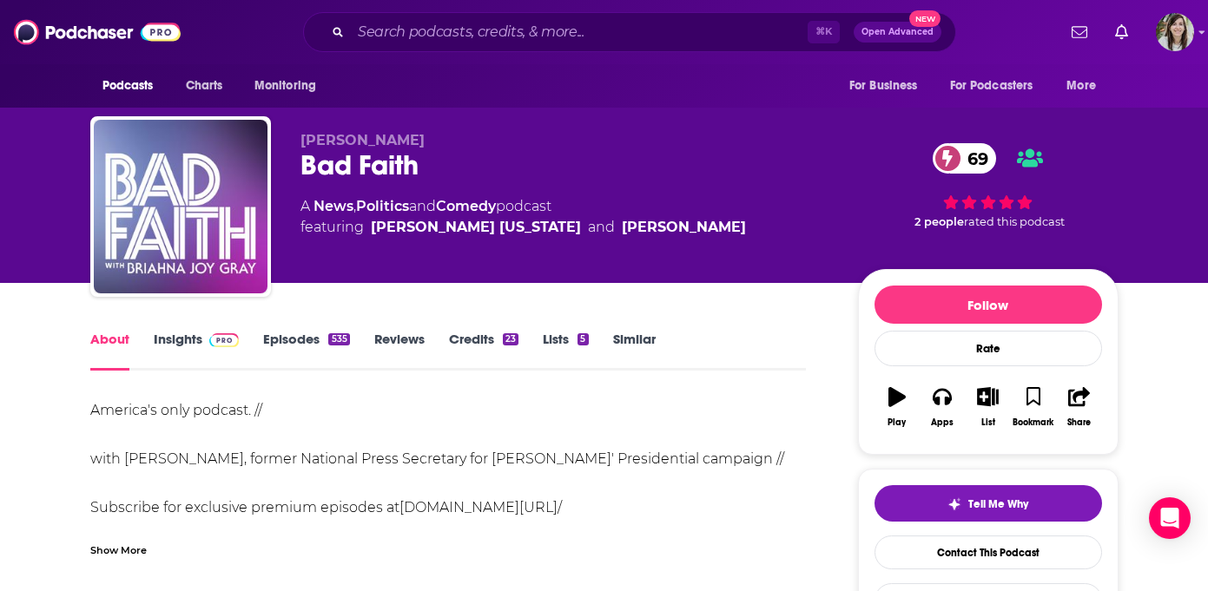
click at [287, 359] on link "Episodes 535" at bounding box center [306, 351] width 86 height 40
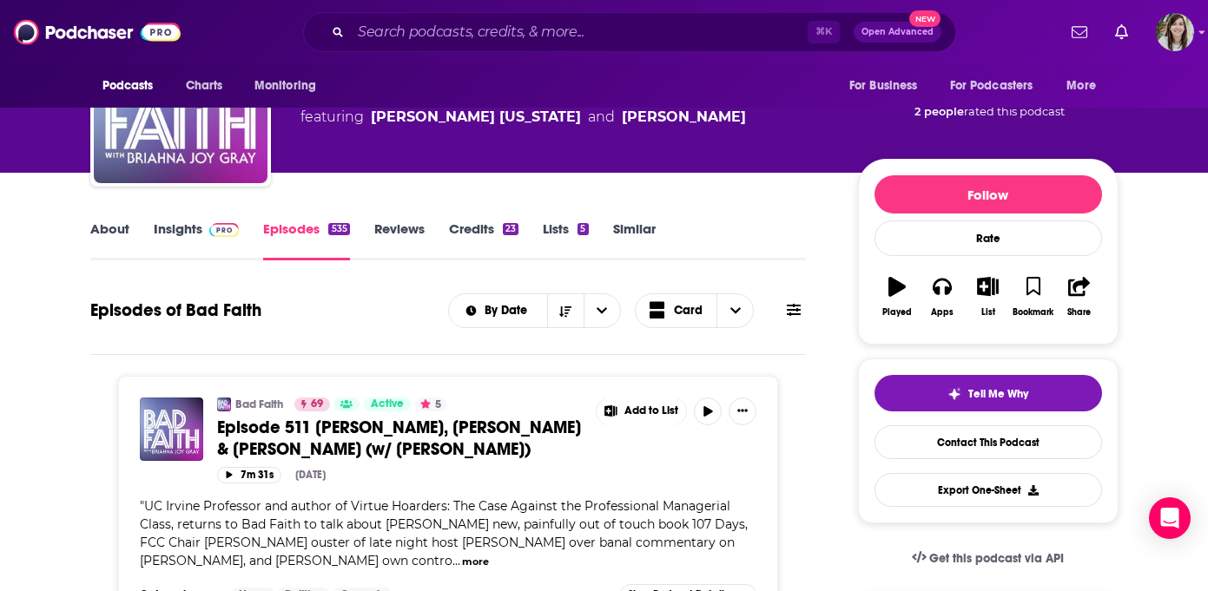
scroll to position [277, 0]
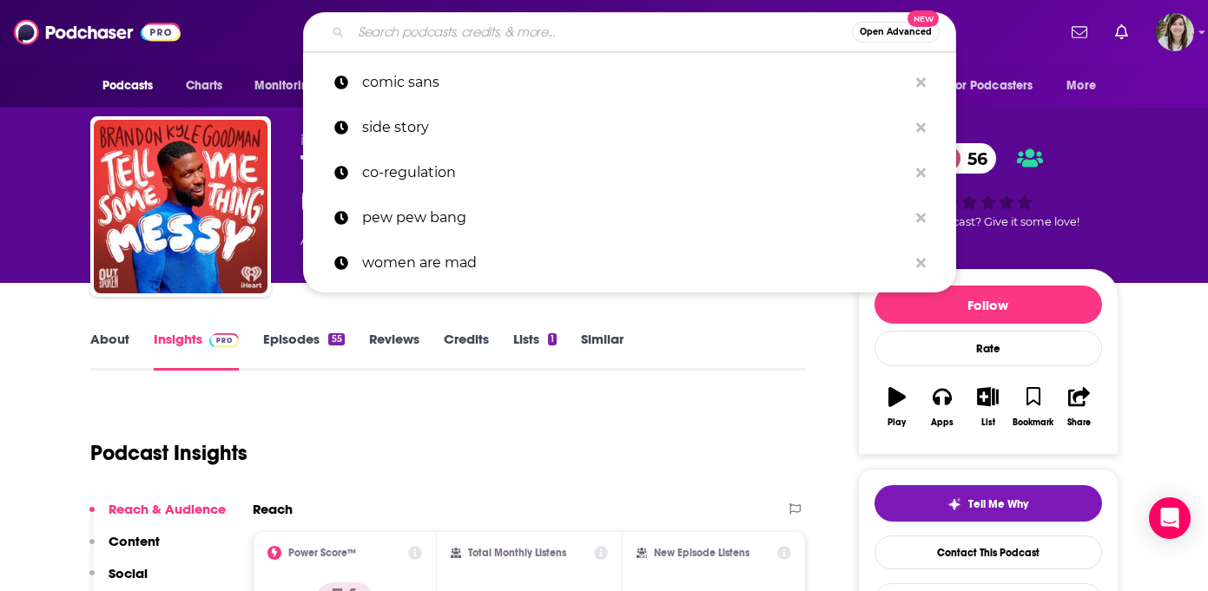
click at [477, 37] on input "Search podcasts, credits, & more..." at bounding box center [601, 32] width 501 height 28
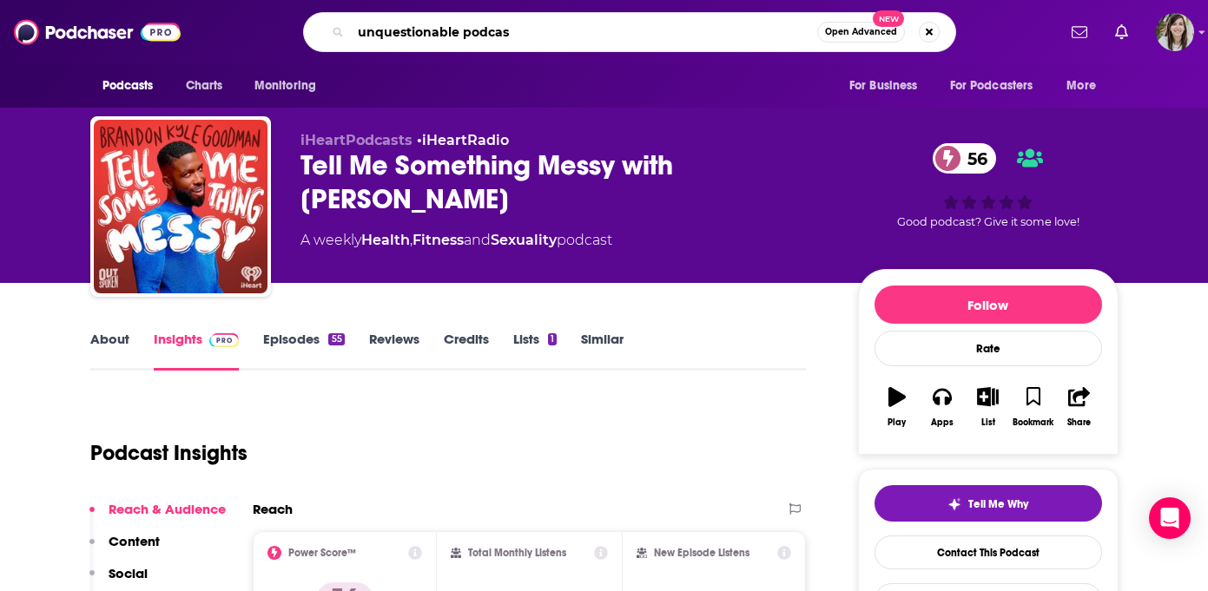
type input "unquestionable podcast"
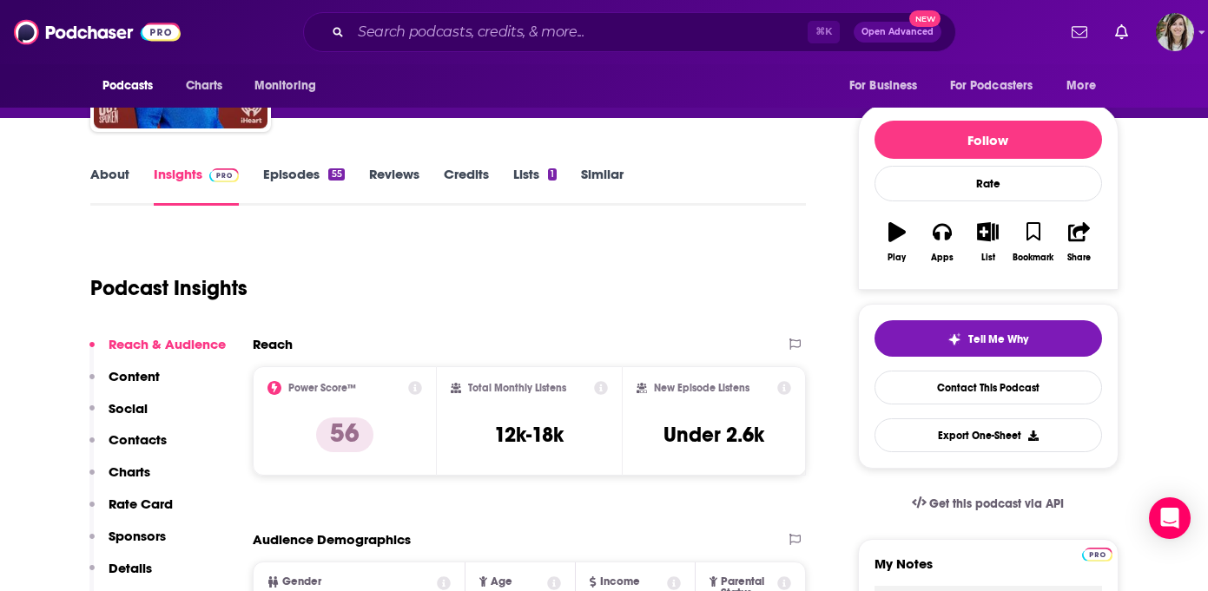
scroll to position [166, 0]
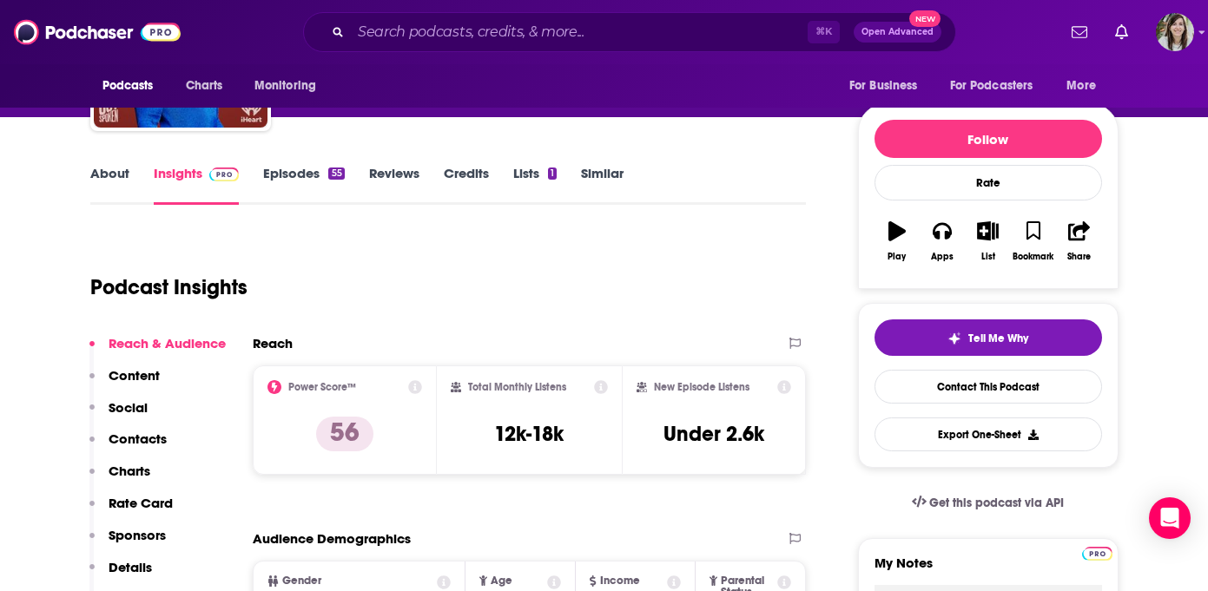
click at [119, 187] on link "About" at bounding box center [109, 185] width 39 height 40
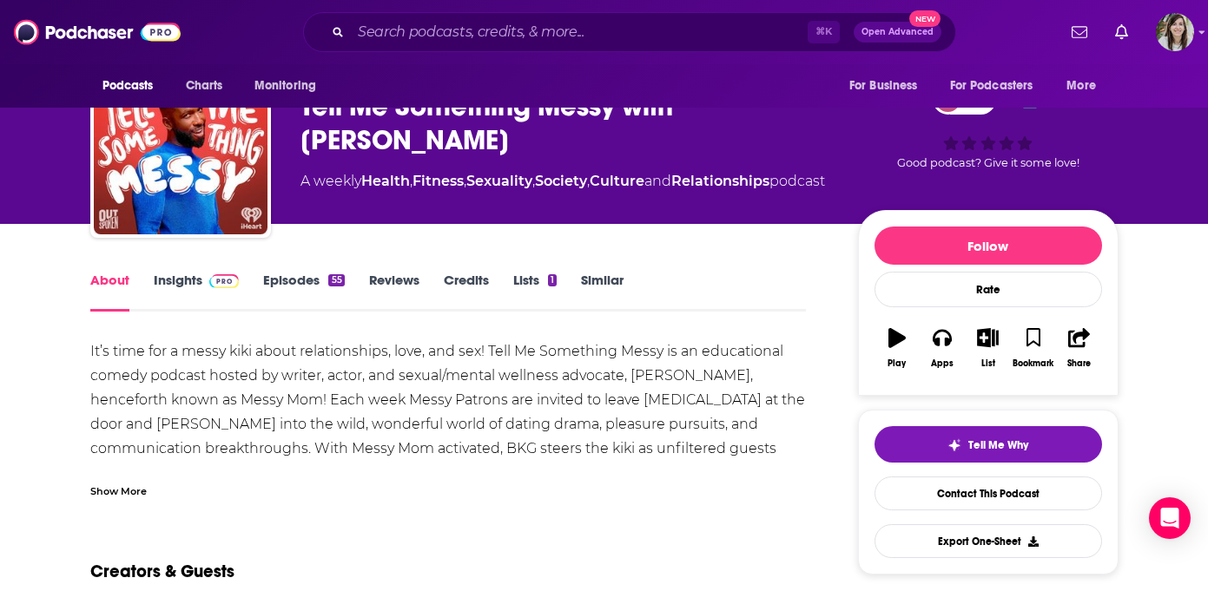
scroll to position [116, 0]
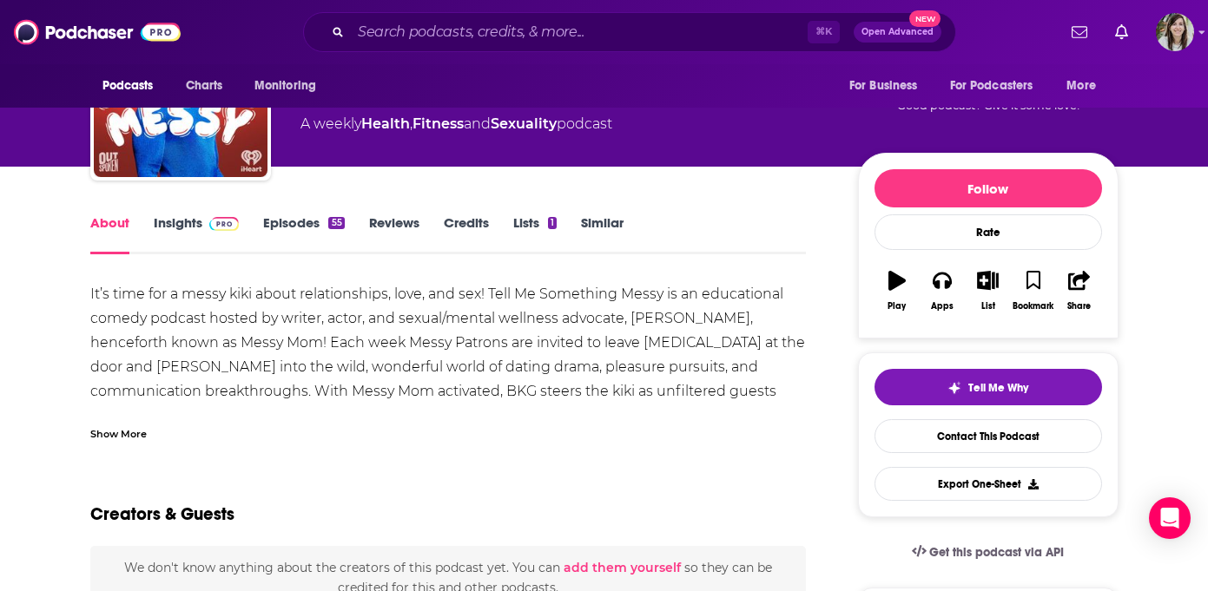
click at [286, 234] on link "Episodes 55" at bounding box center [303, 234] width 81 height 40
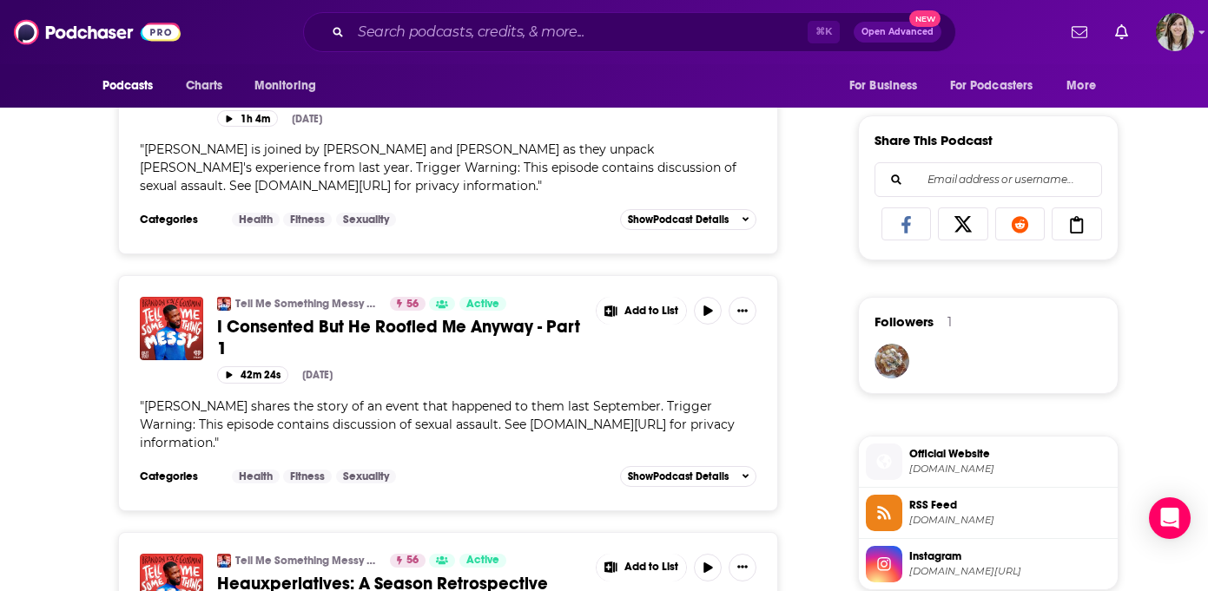
scroll to position [1020, 0]
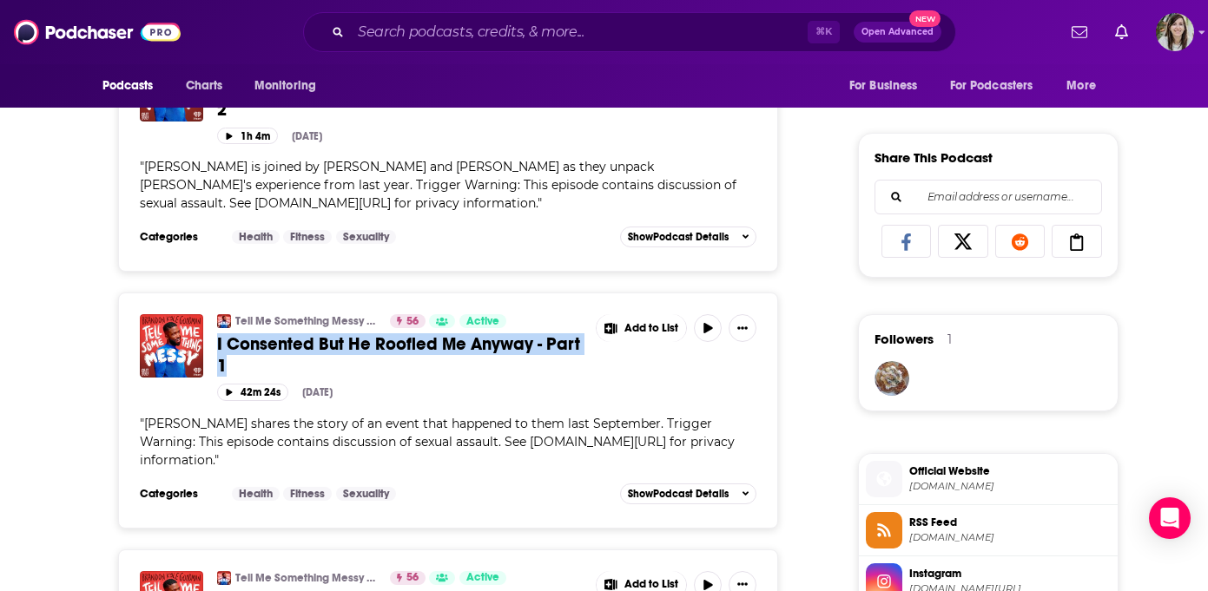
drag, startPoint x: 214, startPoint y: 340, endPoint x: 246, endPoint y: 363, distance: 39.8
click at [246, 364] on div "Tell Me Something Messy with Brandon Kyle Goodman 56 Active I Consented But He …" at bounding box center [448, 357] width 617 height 86
copy span "I Consented But He Roofied Me Anyway - Part 1"
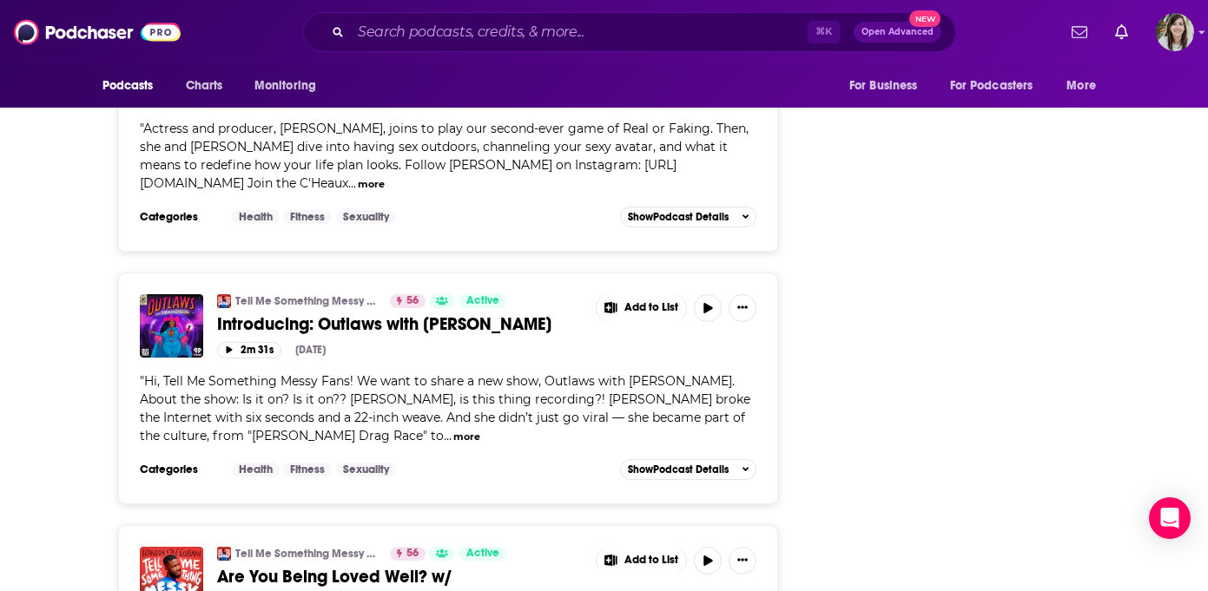
scroll to position [3784, 0]
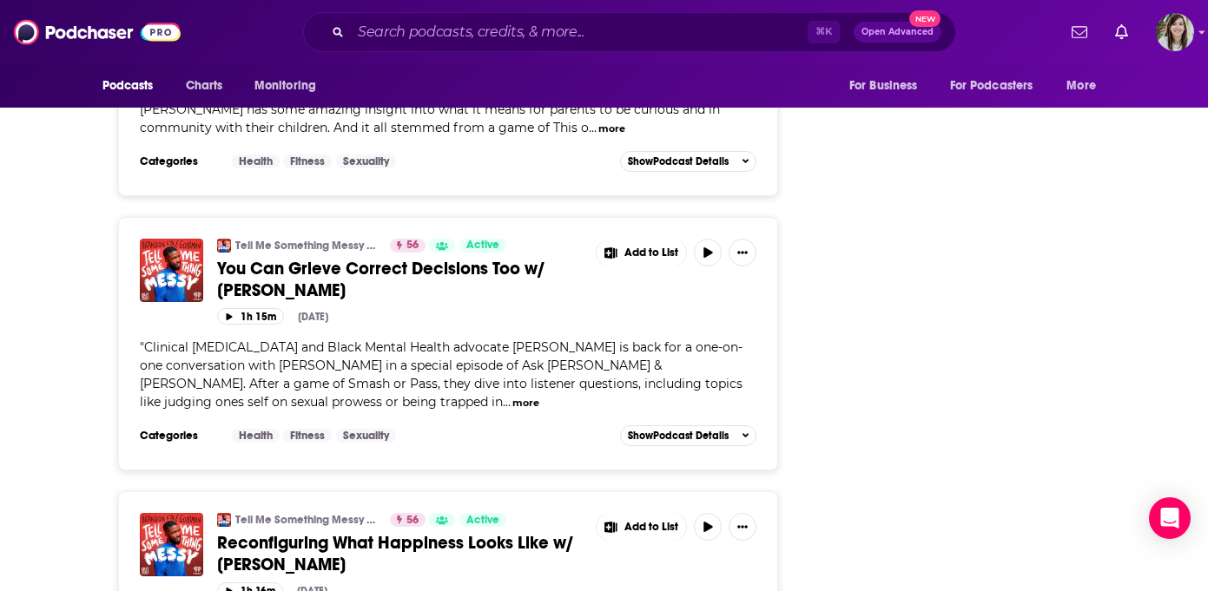
drag, startPoint x: 214, startPoint y: 210, endPoint x: 333, endPoint y: 230, distance: 120.6
click at [331, 239] on div "Tell Me Something Messy with Brandon Kyle Goodman 56 Active You Can Grieve Corr…" at bounding box center [448, 282] width 617 height 86
copy span "You Can Grieve Correct Decisions Too w/ Dr. Raquel Martin"
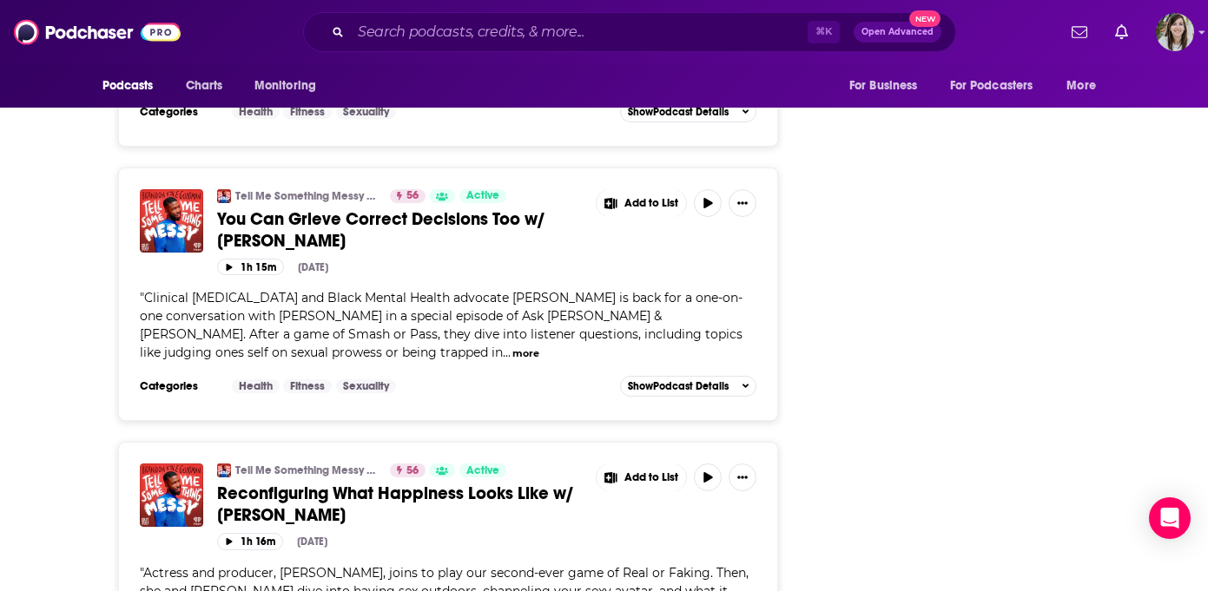
scroll to position [3830, 0]
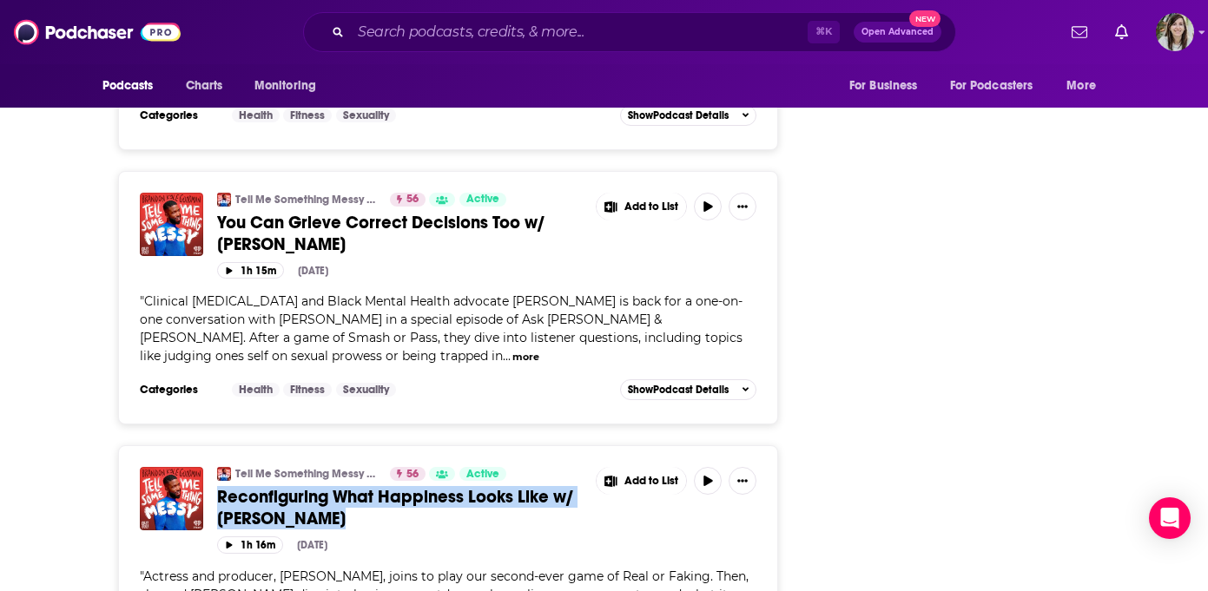
drag, startPoint x: 213, startPoint y: 439, endPoint x: 341, endPoint y: 458, distance: 129.9
click at [341, 467] on div "Tell Me Something Messy with Brandon Kyle Goodman 56 Active Reconfiguring What …" at bounding box center [448, 510] width 617 height 86
copy span "Reconfiguring What Happiness Looks Like w/ Trace Lysette"
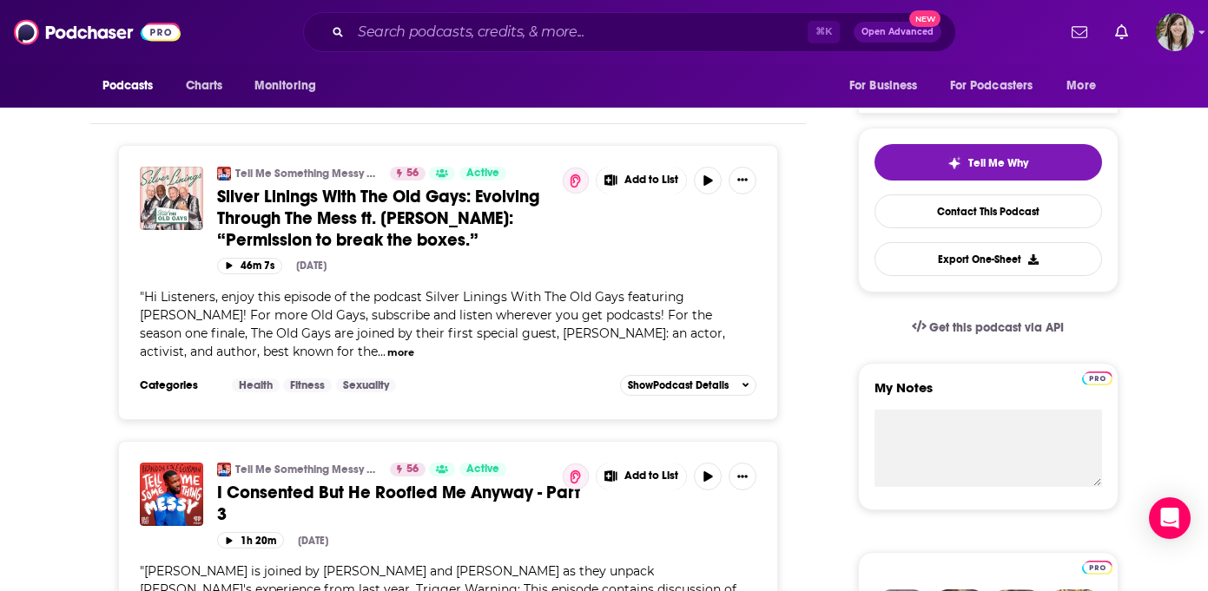
scroll to position [0, 0]
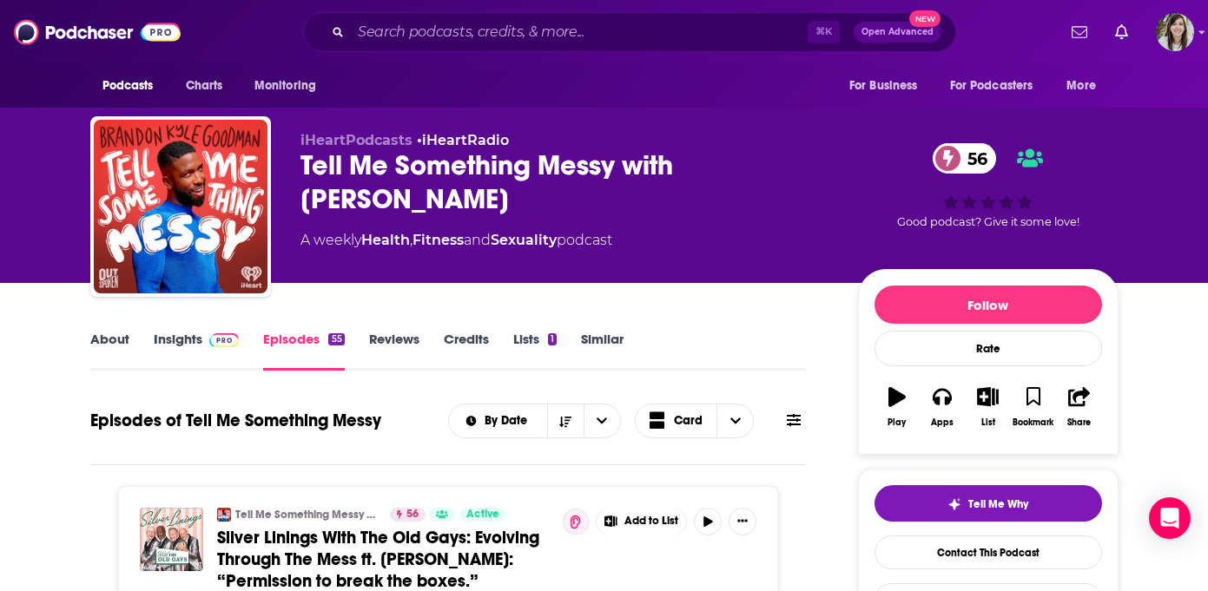
click at [200, 336] on link "Insights" at bounding box center [197, 351] width 86 height 40
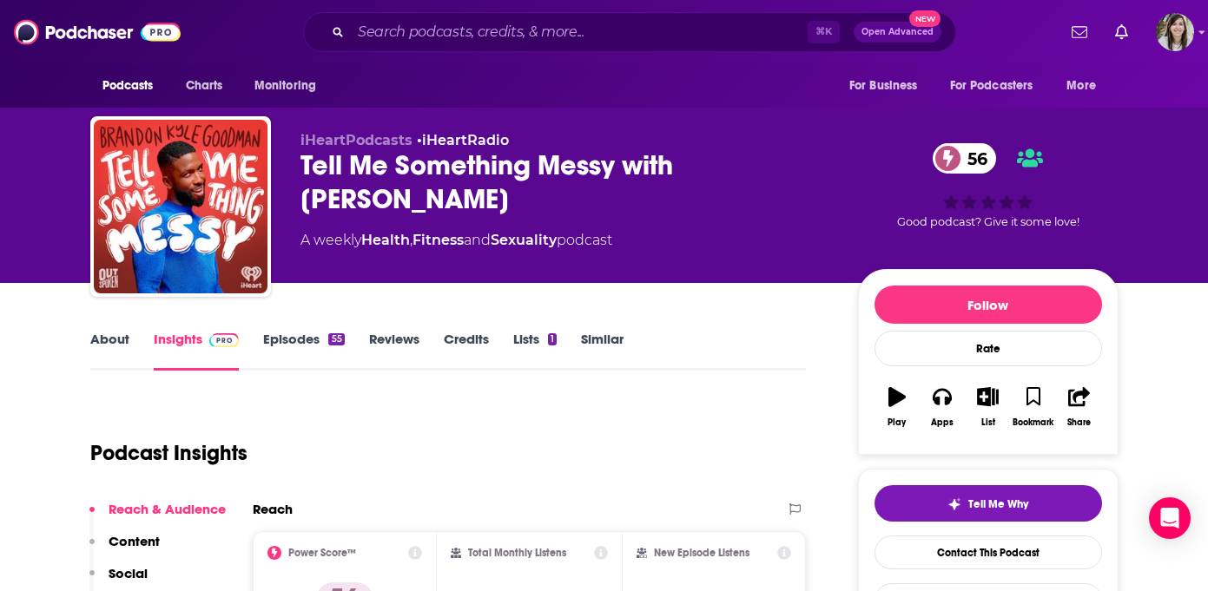
click at [307, 339] on link "Episodes 55" at bounding box center [303, 351] width 81 height 40
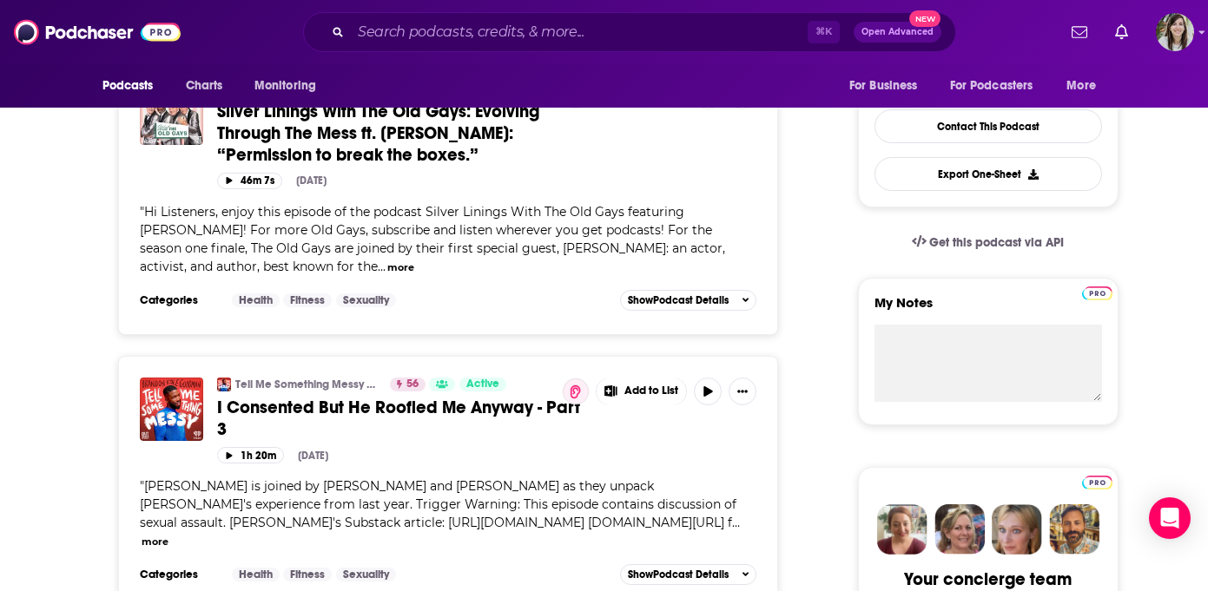
scroll to position [375, 0]
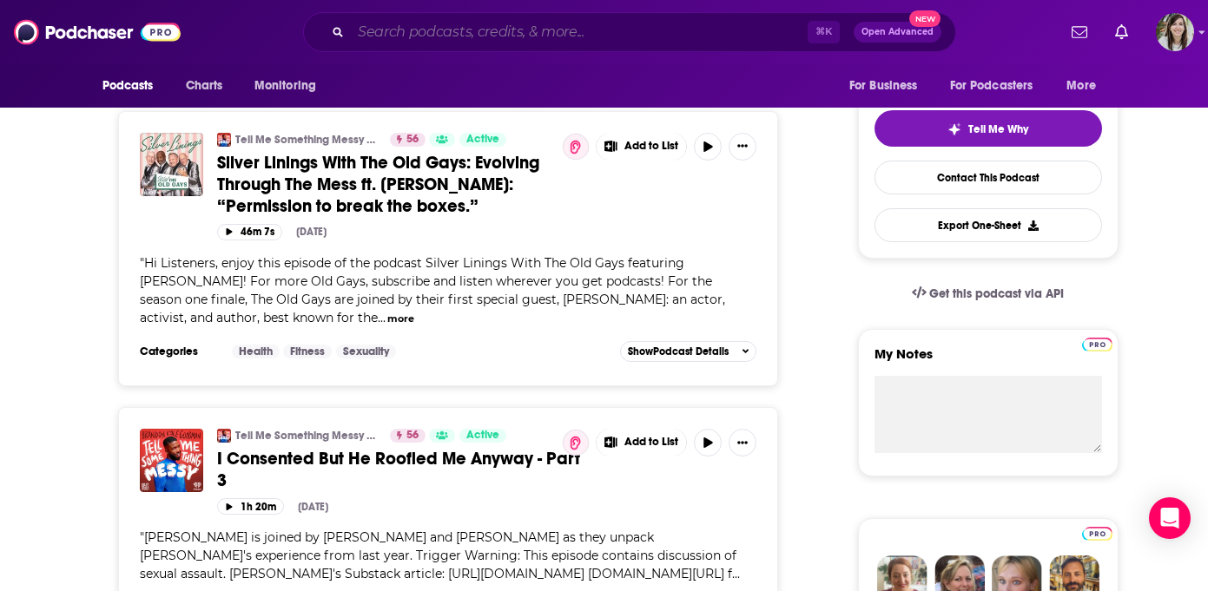
click at [539, 27] on input "Search podcasts, credits, & more..." at bounding box center [579, 32] width 457 height 28
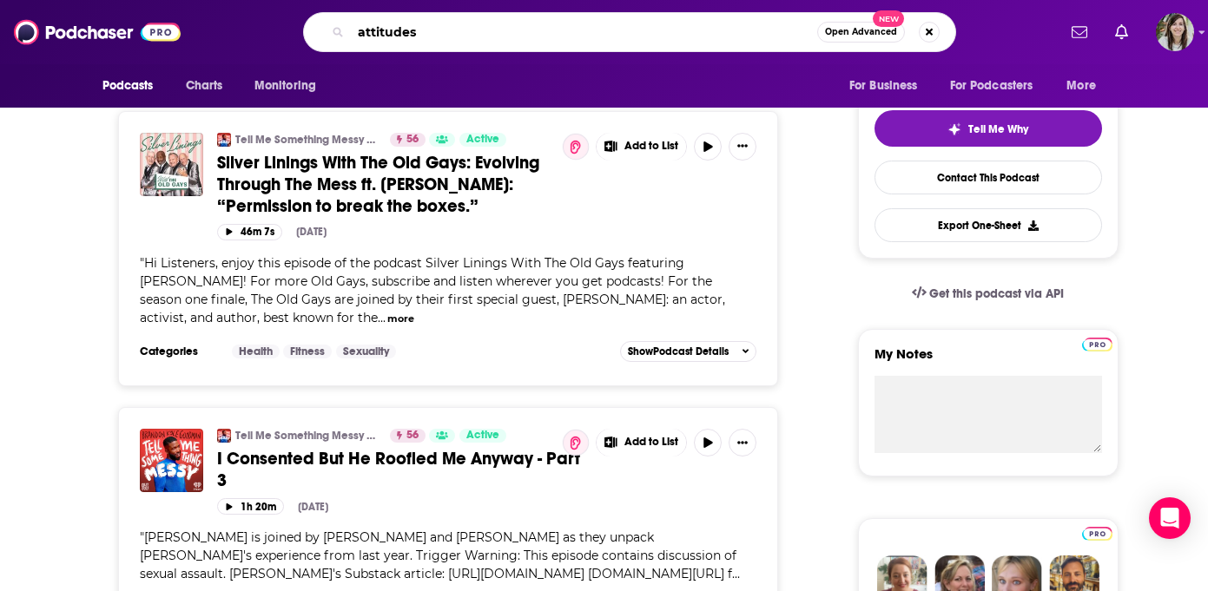
type input "attitudes!"
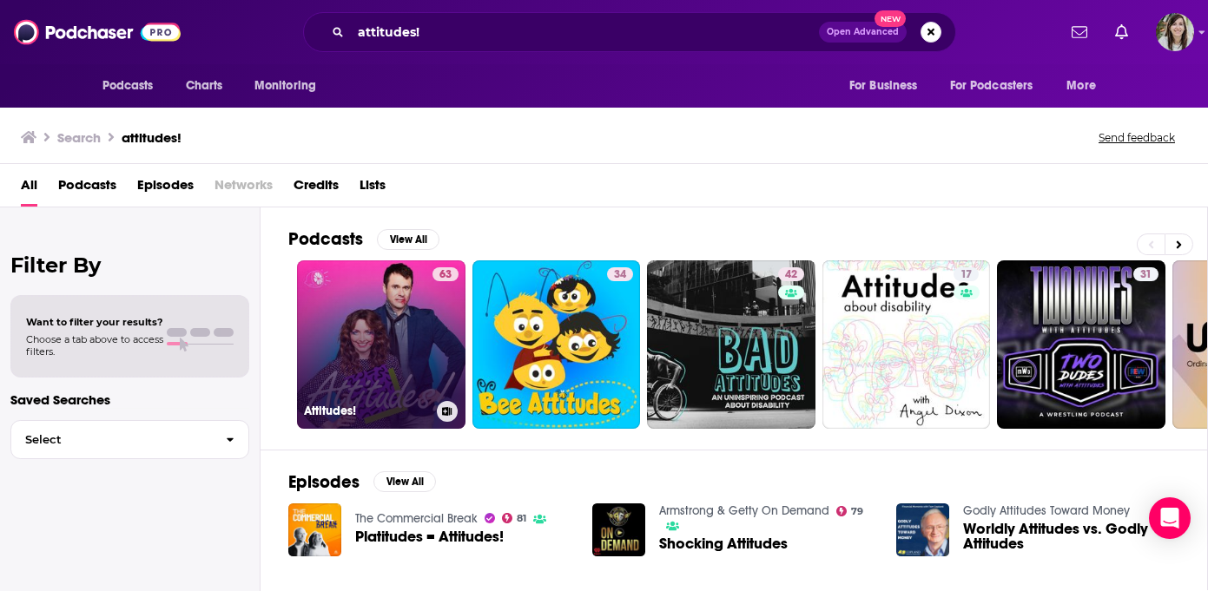
click at [359, 316] on link "63 Attitudes!" at bounding box center [381, 345] width 168 height 168
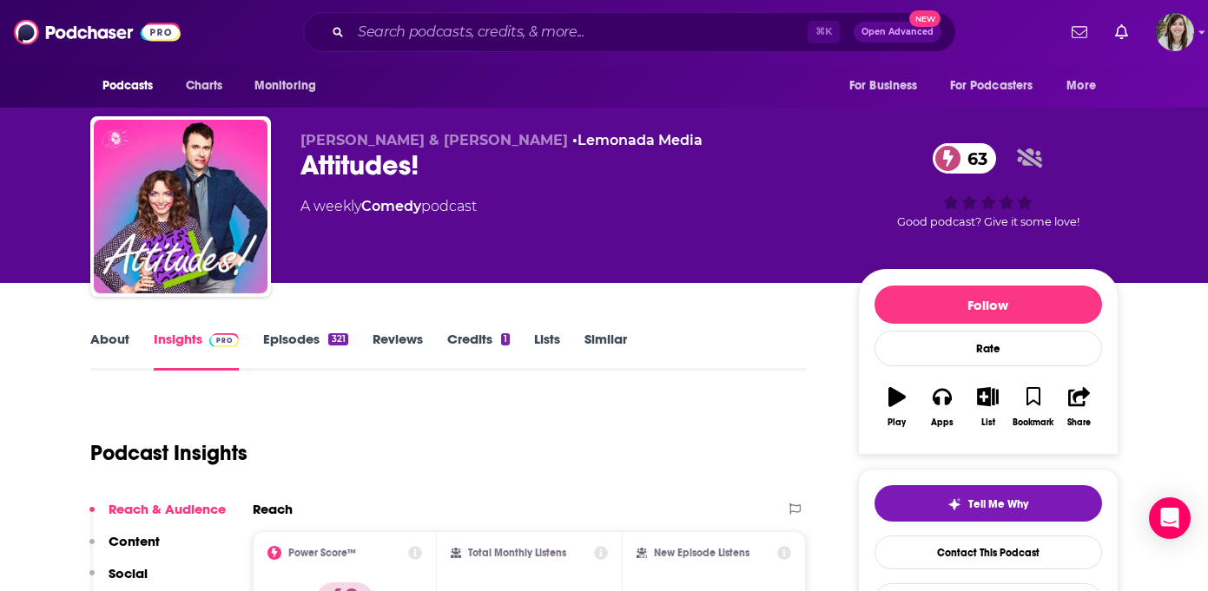
click at [316, 346] on link "Episodes 321" at bounding box center [305, 351] width 84 height 40
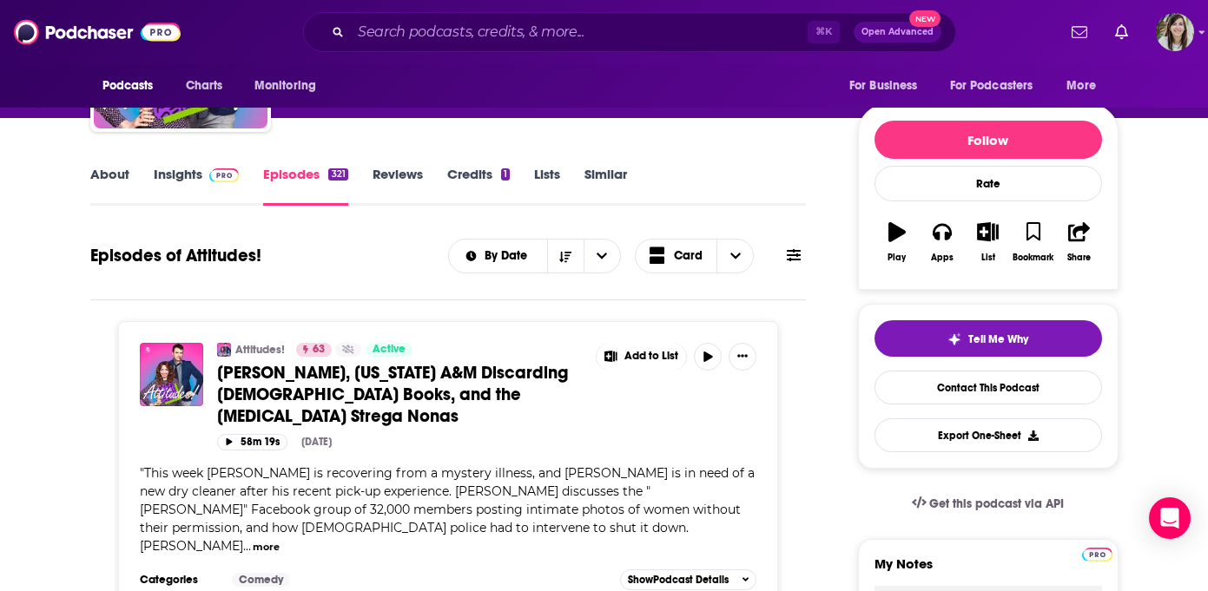
scroll to position [7, 0]
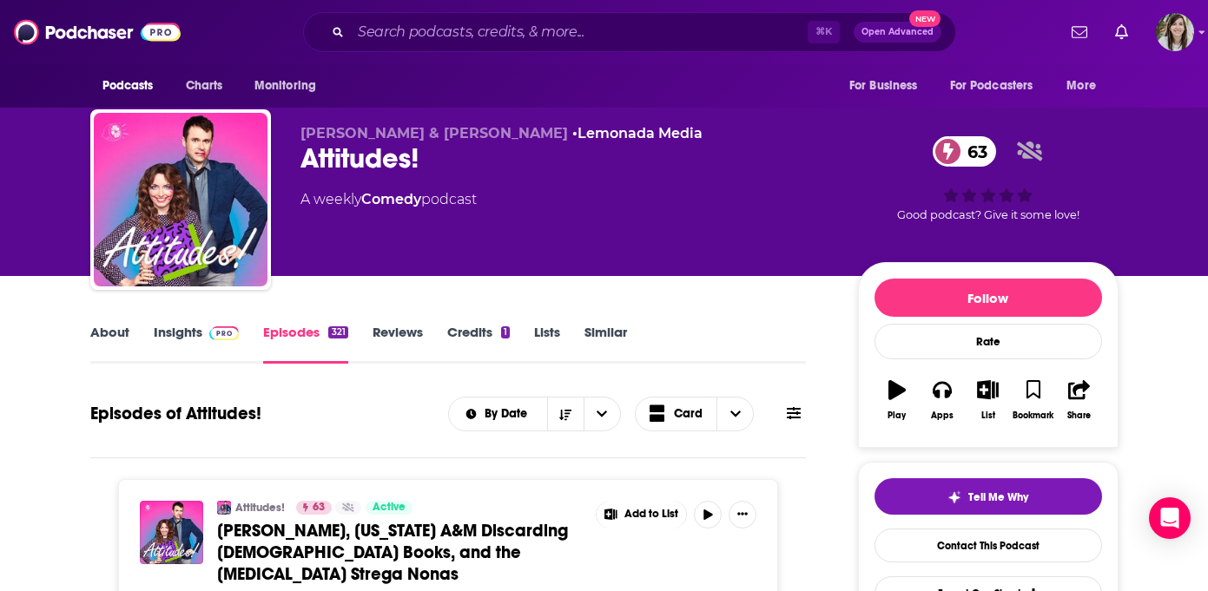
click at [190, 345] on link "Insights" at bounding box center [197, 344] width 86 height 40
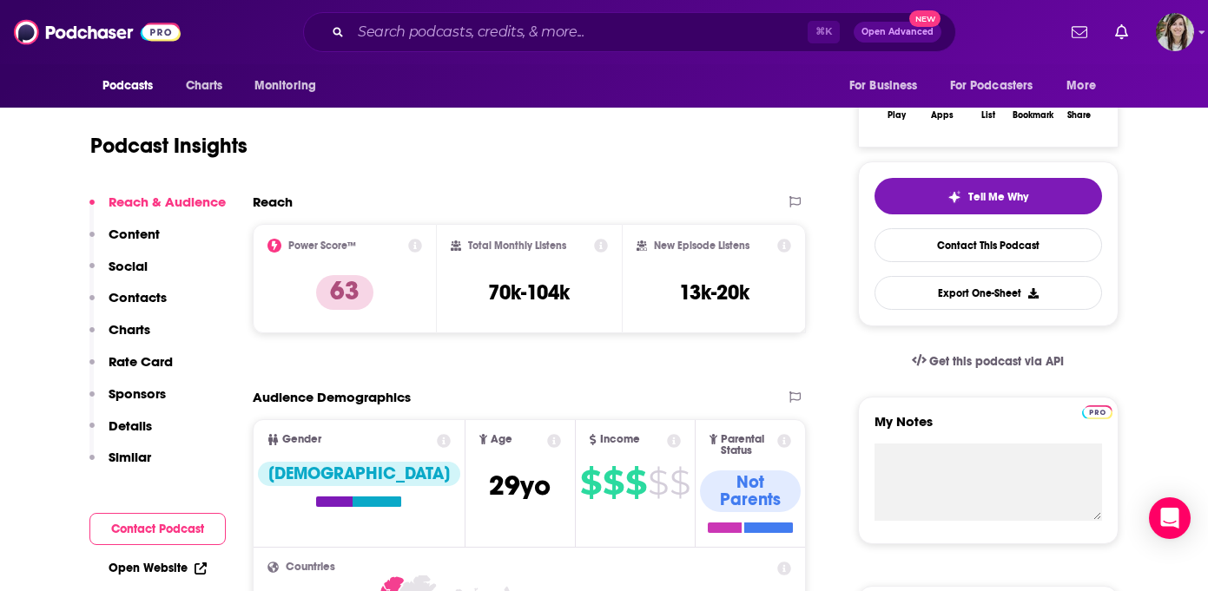
scroll to position [212, 0]
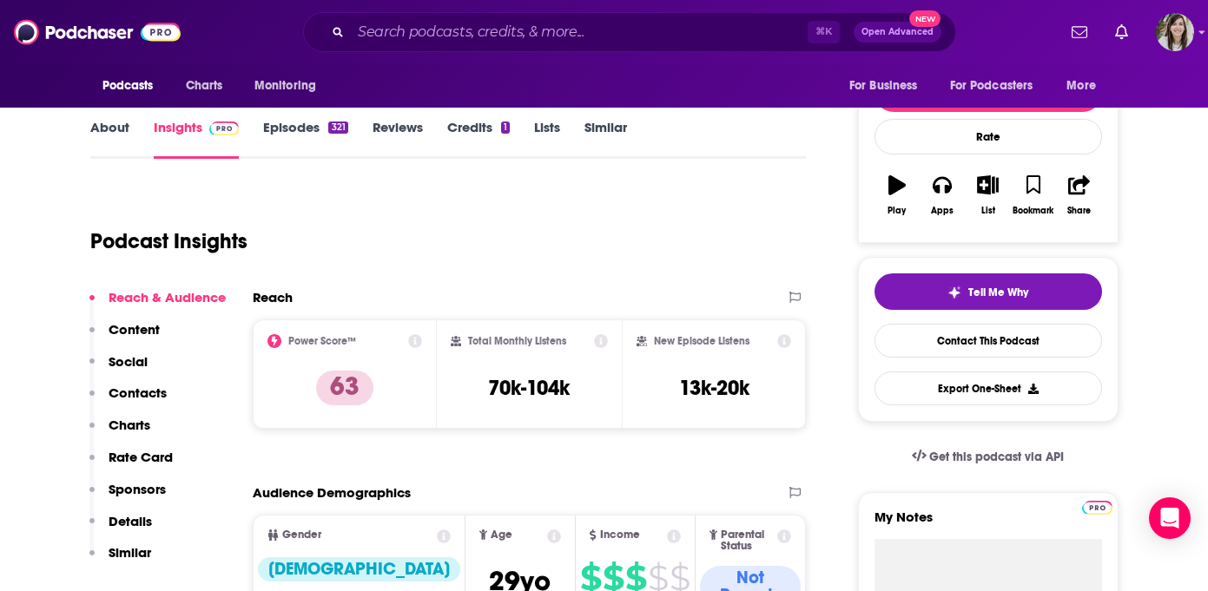
click at [269, 135] on link "Episodes 321" at bounding box center [305, 139] width 84 height 40
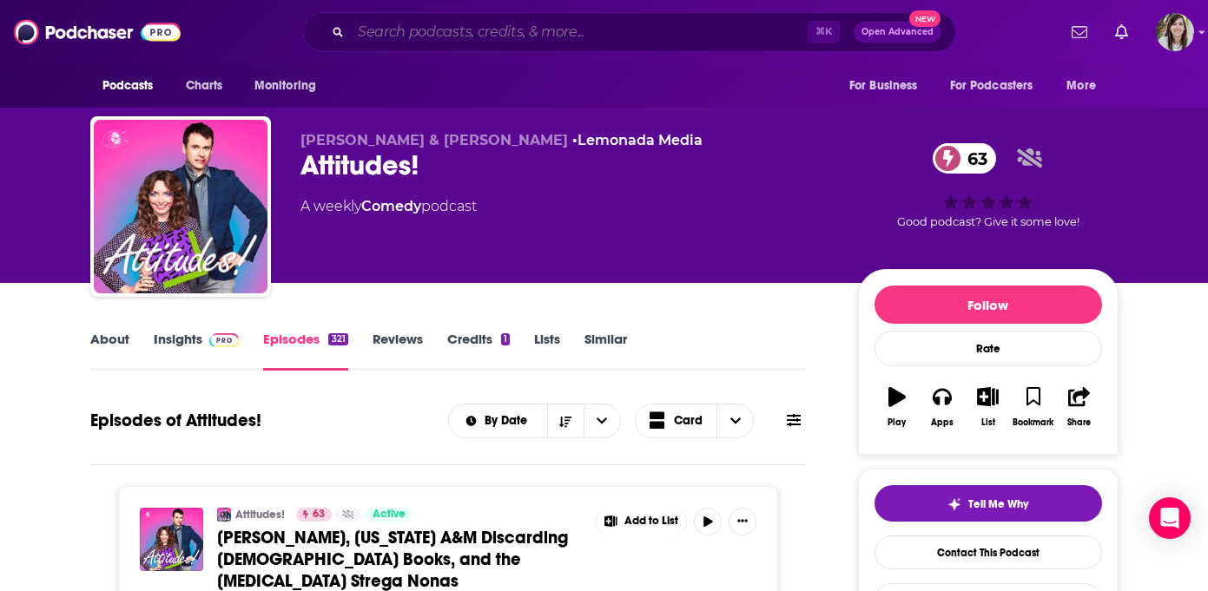
click at [485, 32] on input "Search podcasts, credits, & more..." at bounding box center [579, 32] width 457 height 28
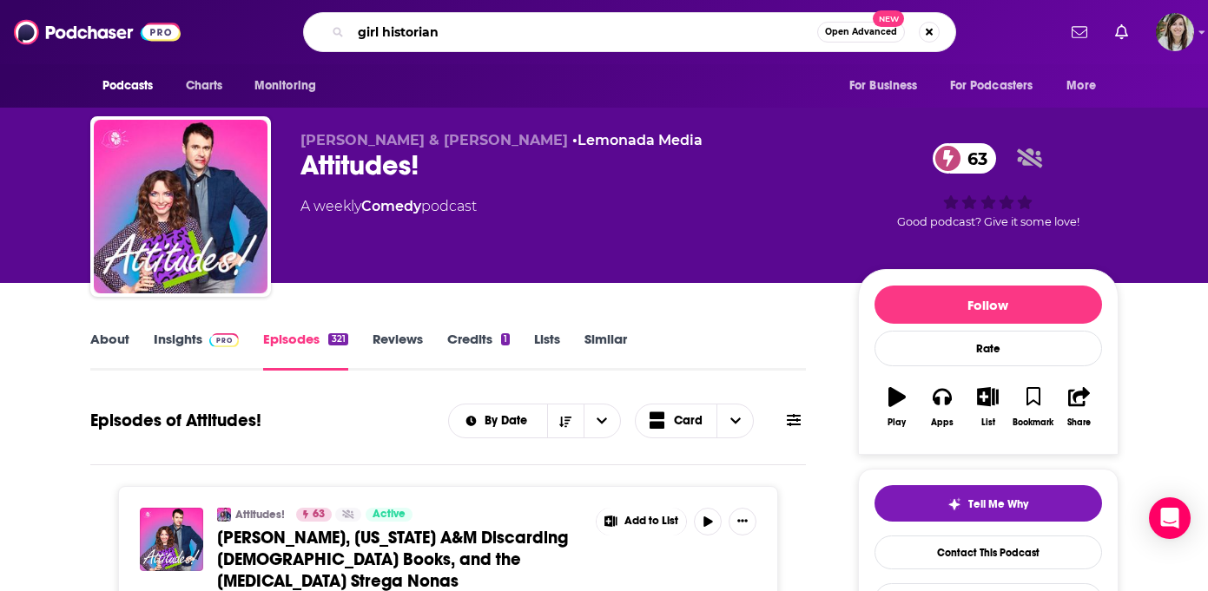
type input "girl historians"
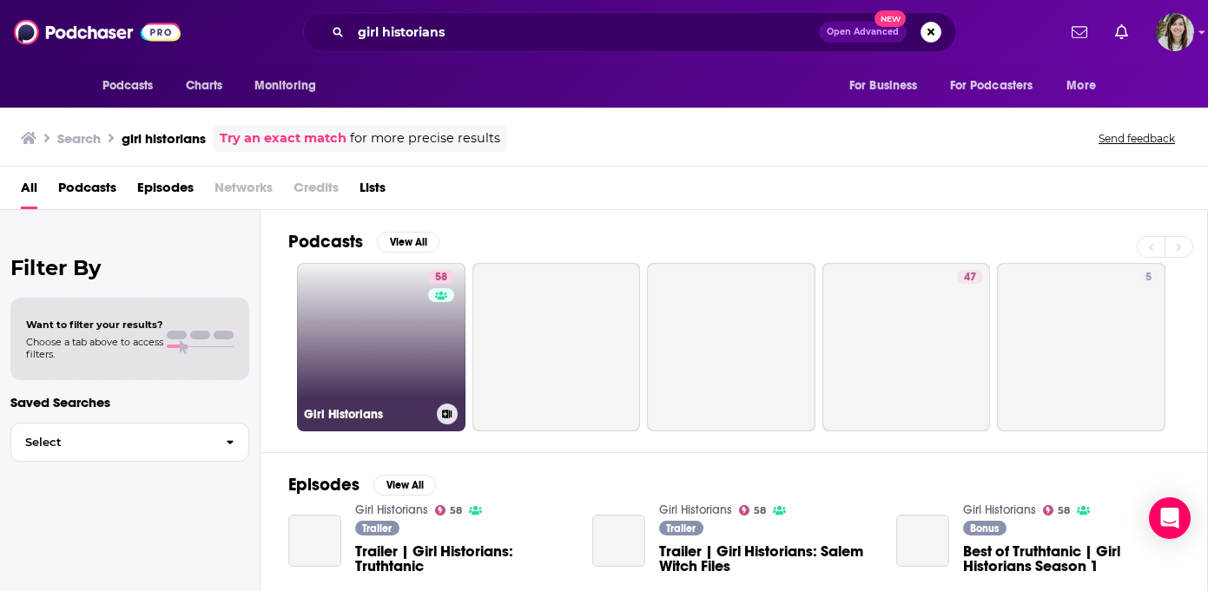
click at [383, 326] on link "58 Girl Historians" at bounding box center [381, 347] width 168 height 168
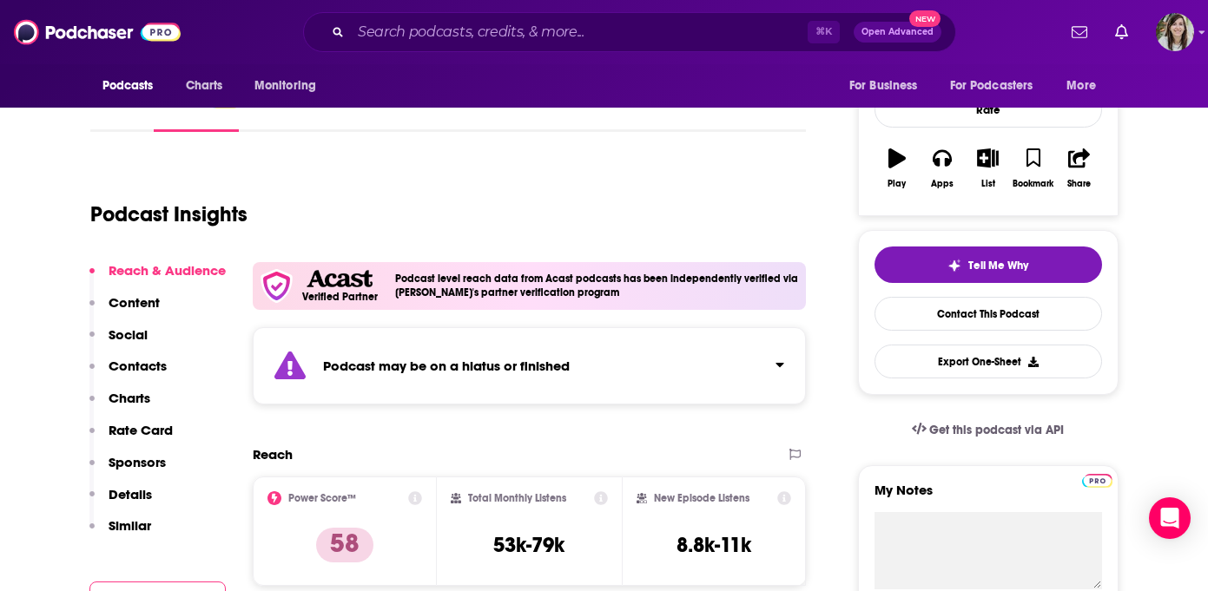
scroll to position [110, 0]
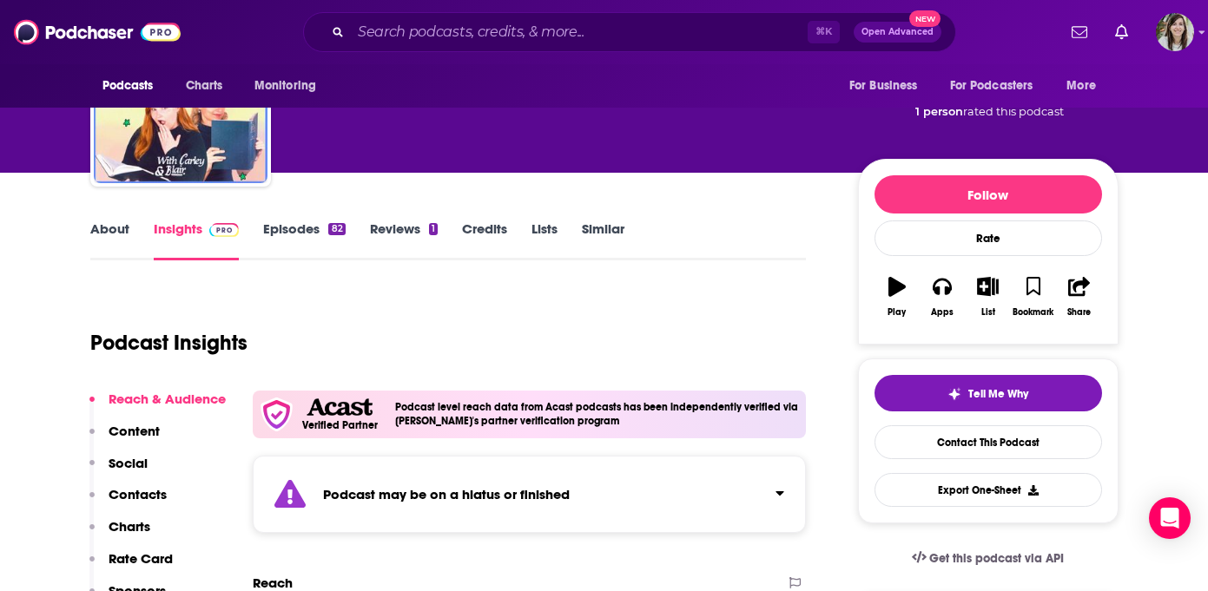
click at [285, 243] on link "Episodes 82" at bounding box center [304, 241] width 82 height 40
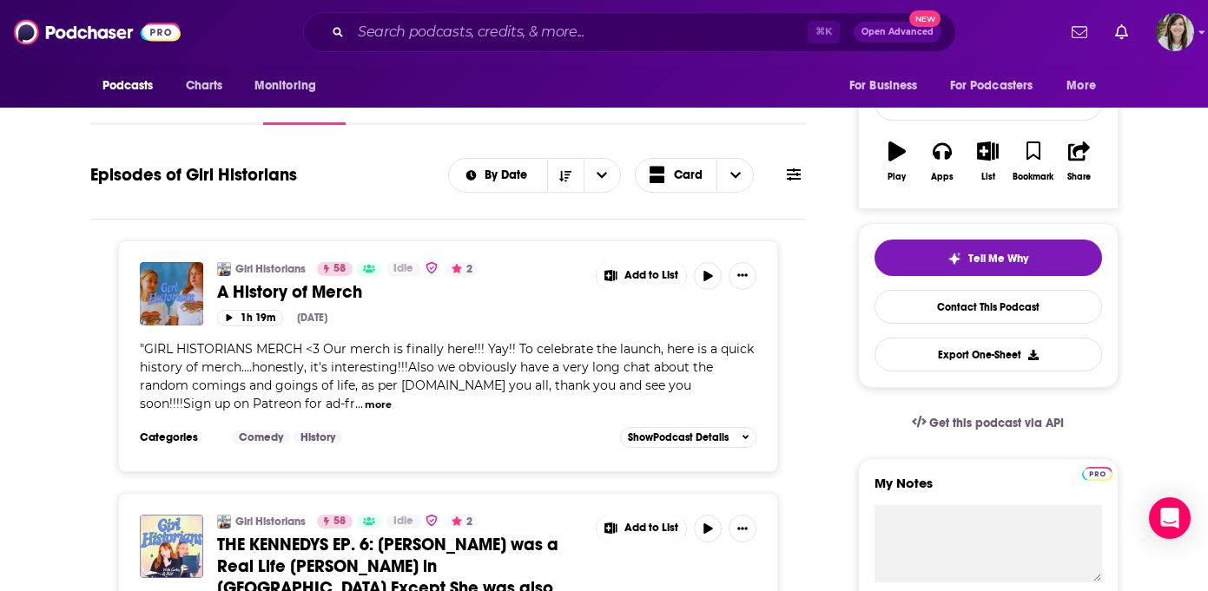
scroll to position [577, 0]
